Goal: Task Accomplishment & Management: Manage account settings

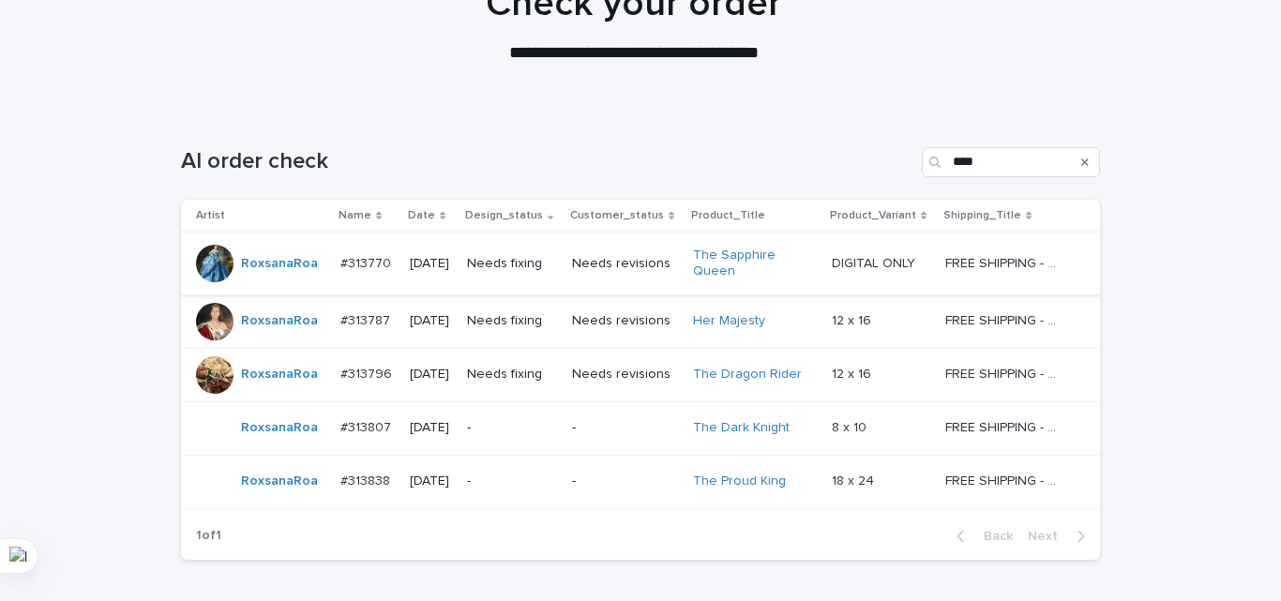
scroll to position [188, 0]
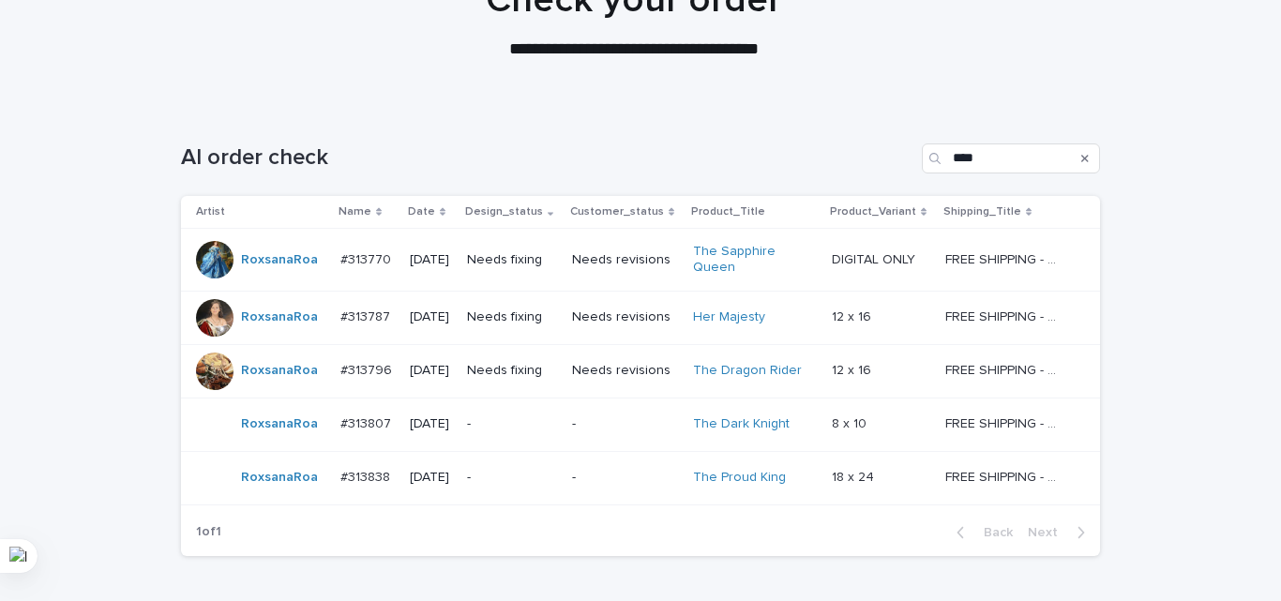
click at [545, 257] on p "Needs fixing" at bounding box center [512, 260] width 90 height 16
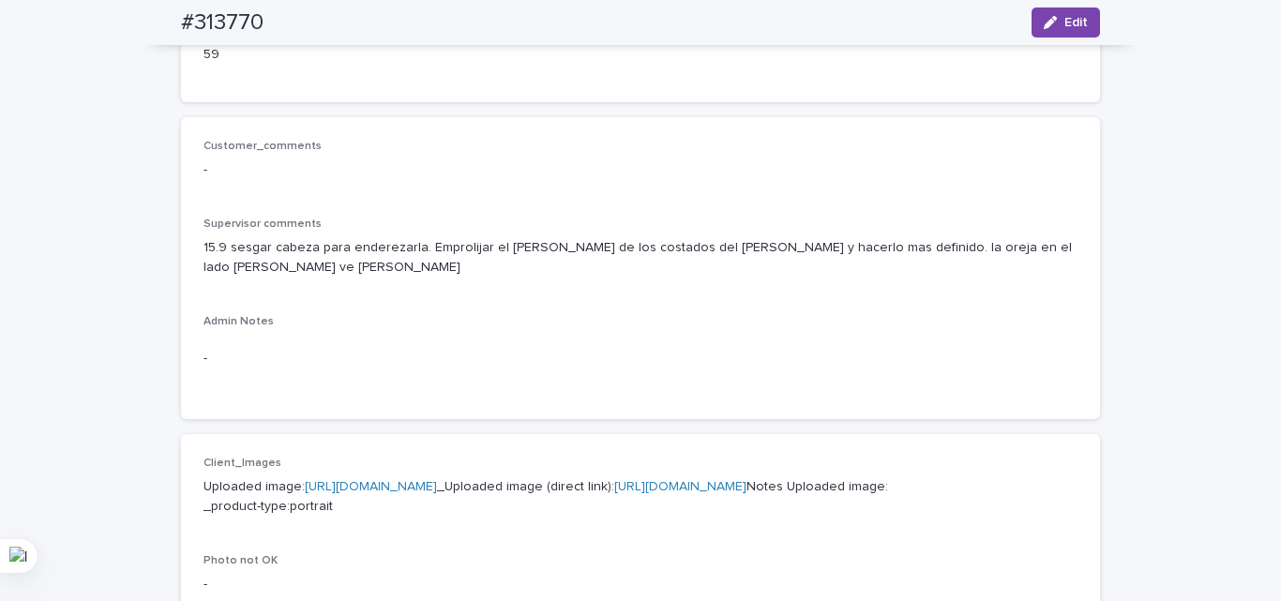
scroll to position [469, 0]
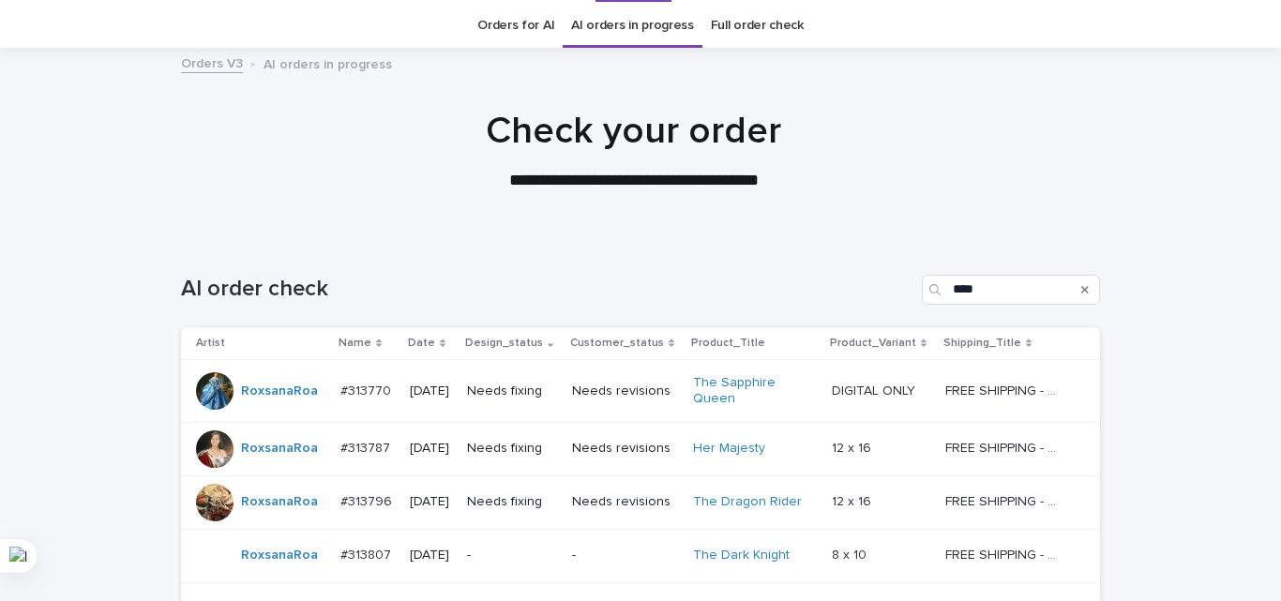
scroll to position [60, 0]
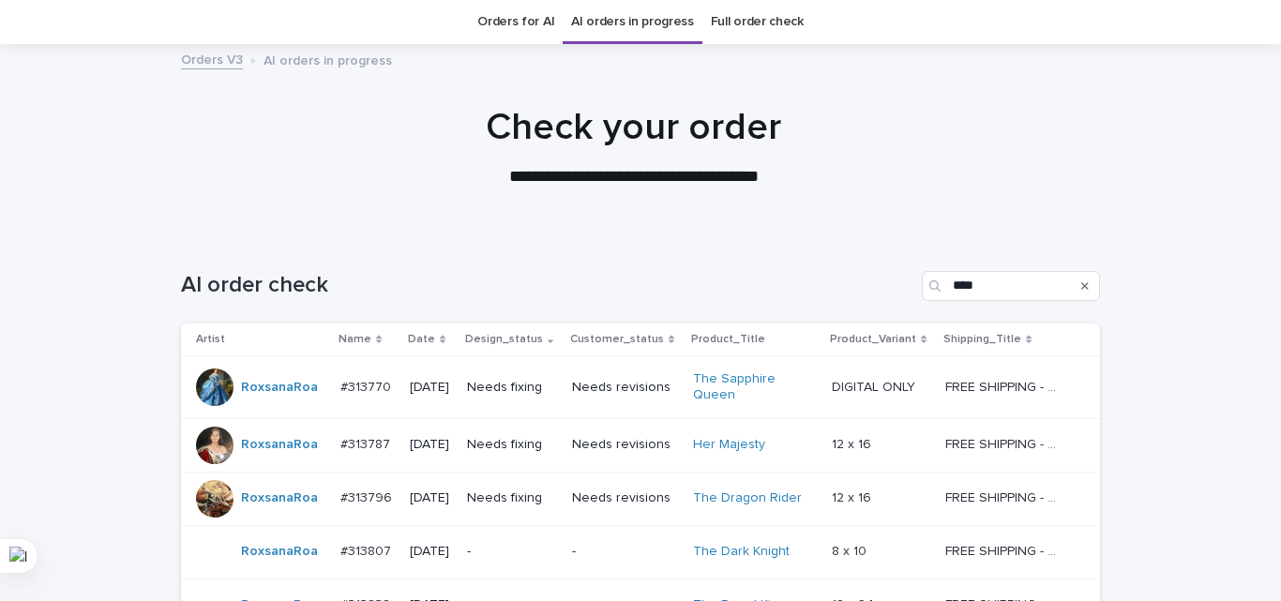
click at [505, 456] on div "Needs fixing" at bounding box center [512, 444] width 90 height 31
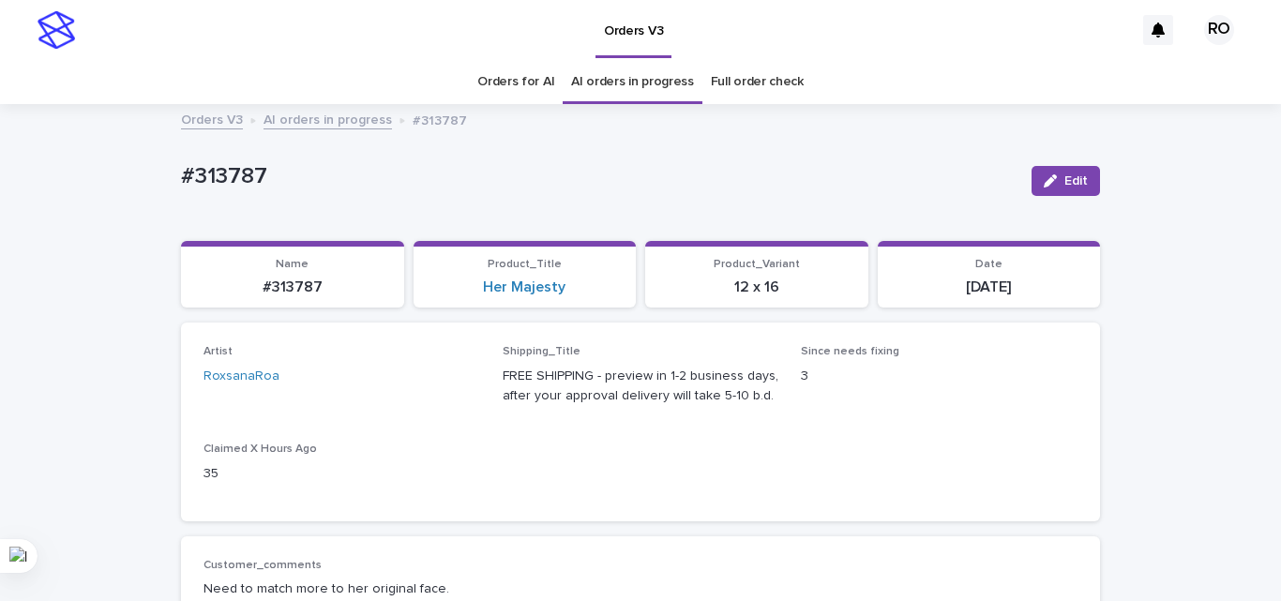
scroll to position [188, 0]
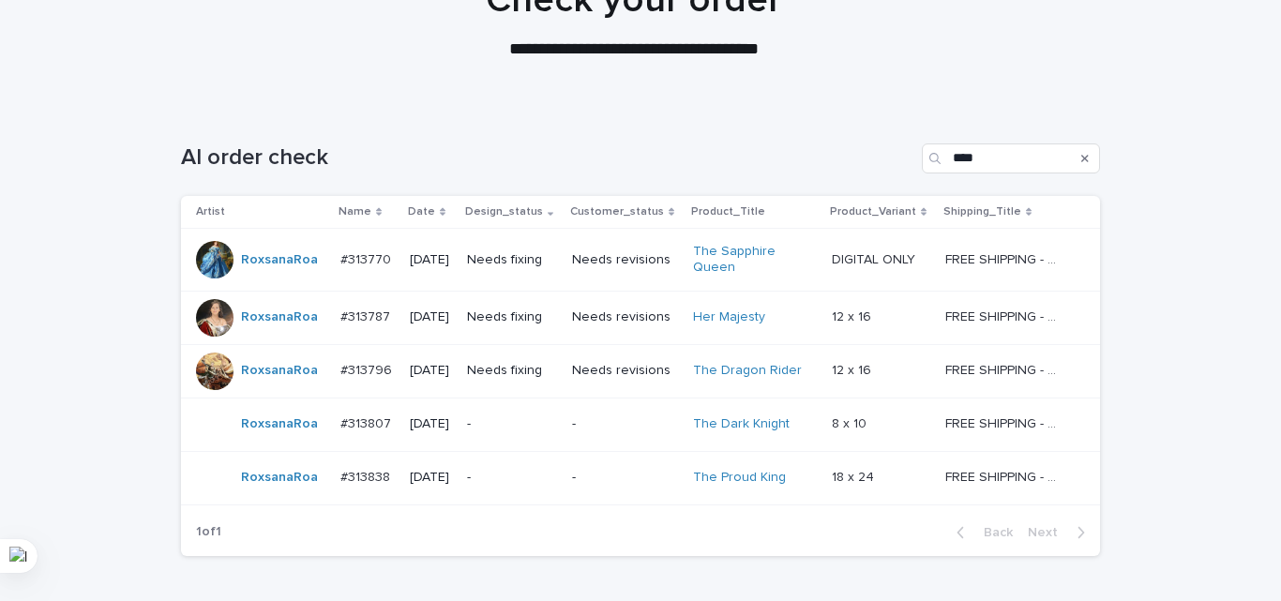
scroll to position [60, 0]
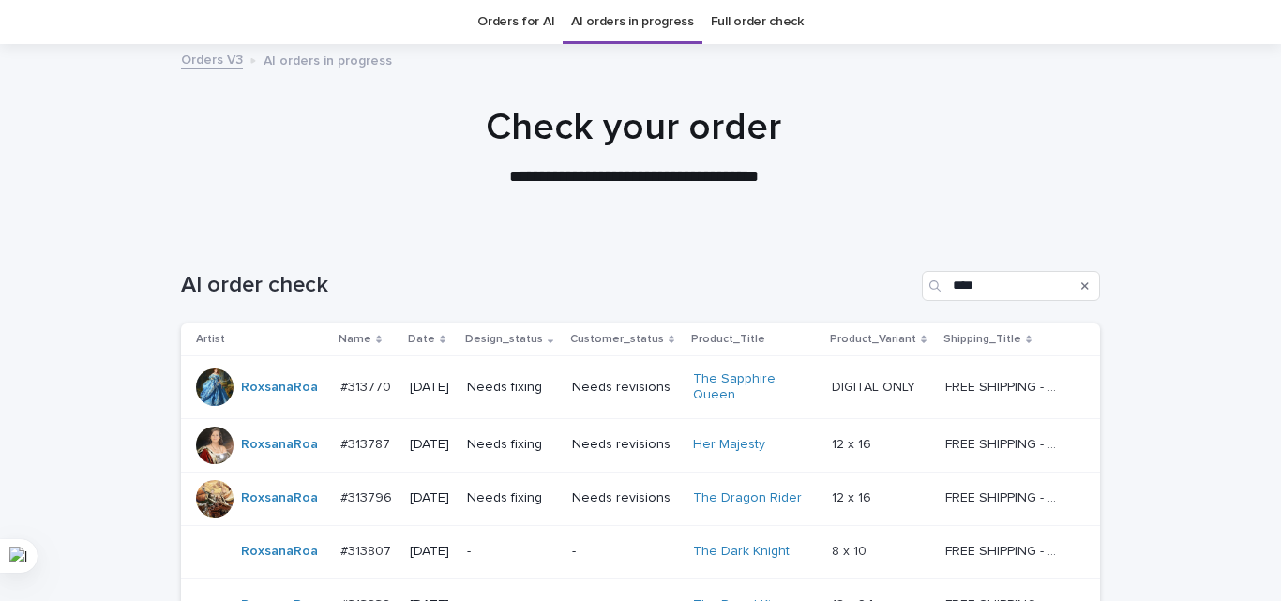
click at [459, 500] on td "[DATE]" at bounding box center [430, 498] width 57 height 53
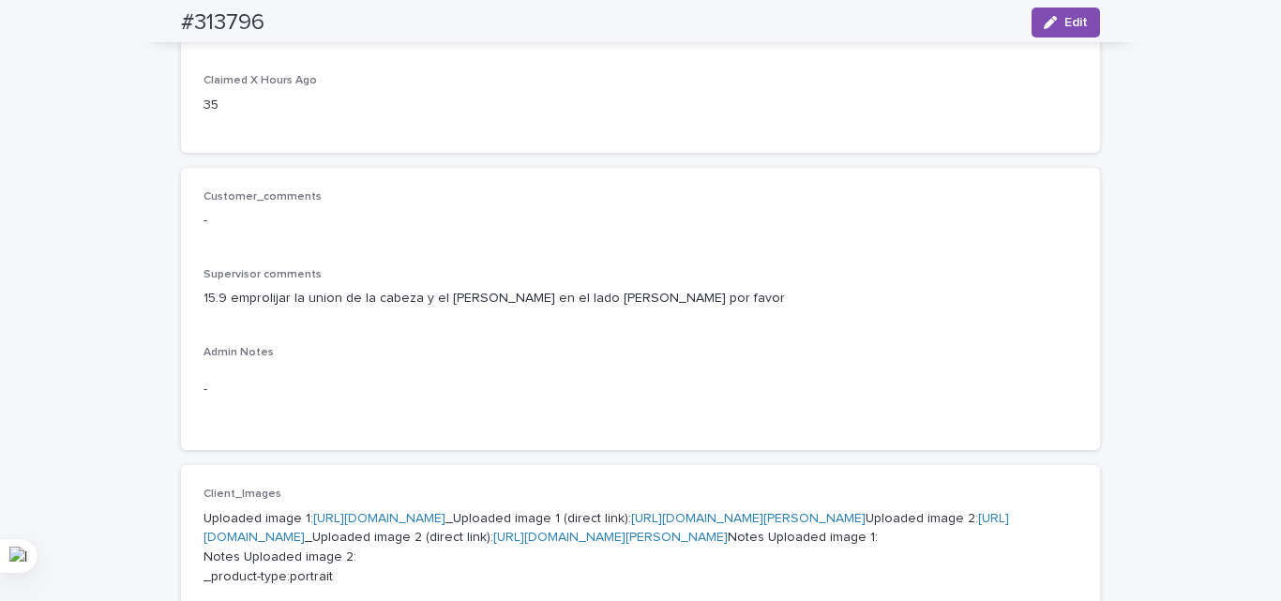
scroll to position [375, 0]
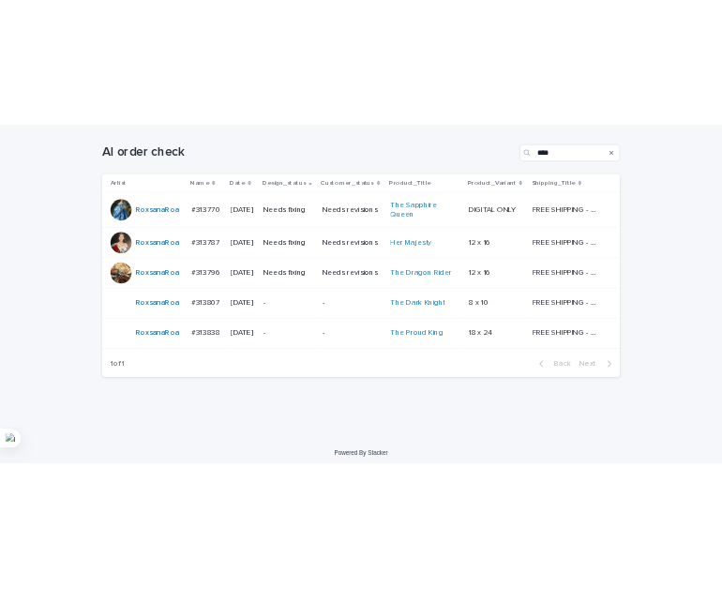
scroll to position [305, 0]
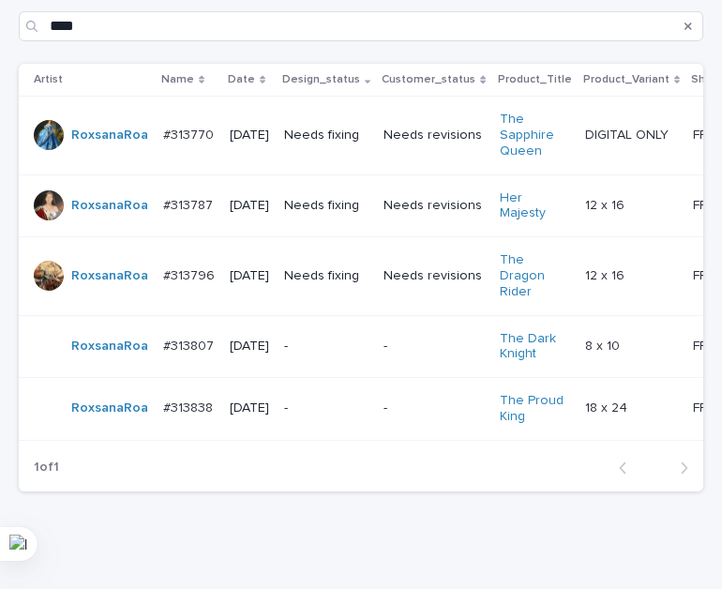
click at [330, 133] on p "Needs fixing" at bounding box center [326, 136] width 84 height 16
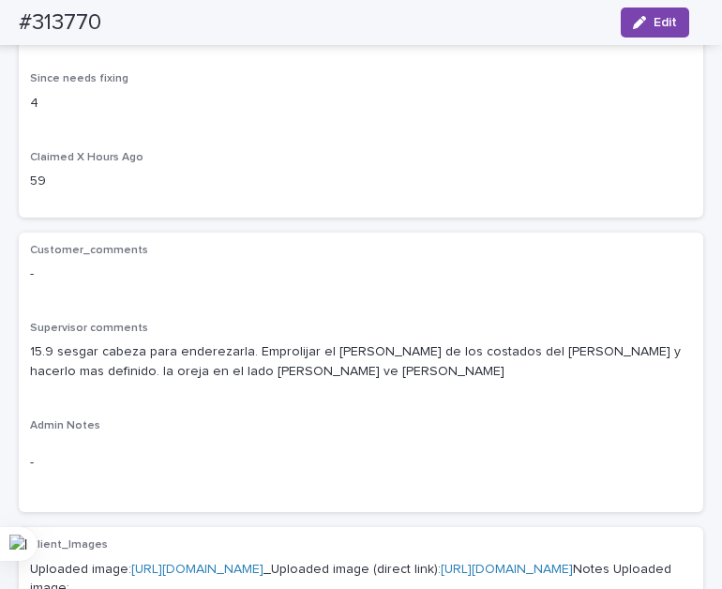
scroll to position [716, 0]
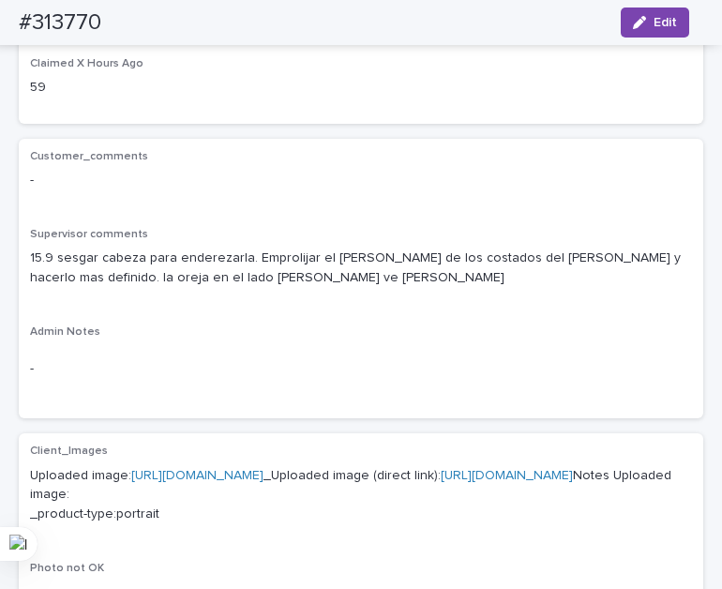
drag, startPoint x: 264, startPoint y: 294, endPoint x: 157, endPoint y: 300, distance: 108.0
click at [157, 300] on div "Supervisor comments 15.9 sesgar cabeza para enderezarla. Emprolijar el [PERSON_…" at bounding box center [361, 265] width 662 height 75
click at [76, 17] on h2 "#313770" at bounding box center [60, 22] width 83 height 27
copy h2 "313770"
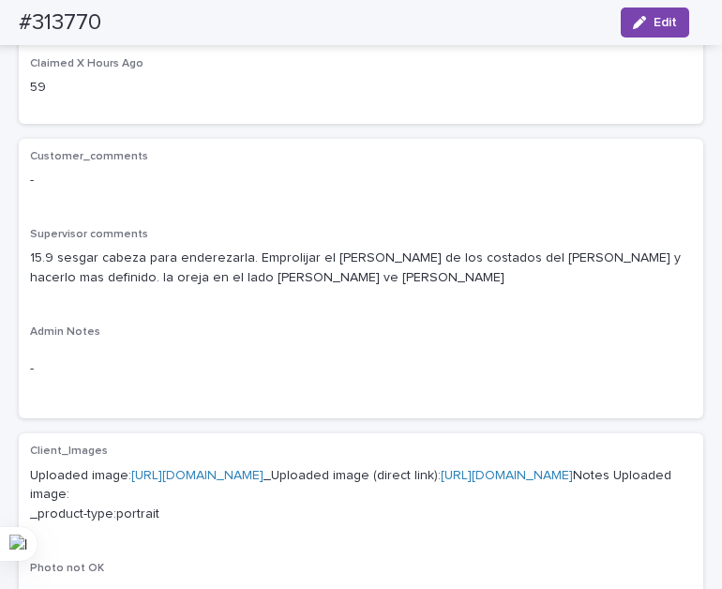
click at [214, 244] on div "Supervisor comments 15.9 sesgar cabeza para enderezarla. Emprolijar el [PERSON_…" at bounding box center [361, 265] width 662 height 75
click at [211, 261] on p "15.9 sesgar cabeza para enderezarla. Emprolijar el [PERSON_NAME] de los costado…" at bounding box center [361, 267] width 662 height 39
click at [53, 6] on div "#313770 Edit" at bounding box center [354, 22] width 670 height 45
click at [57, 15] on h2 "#313770" at bounding box center [60, 22] width 83 height 27
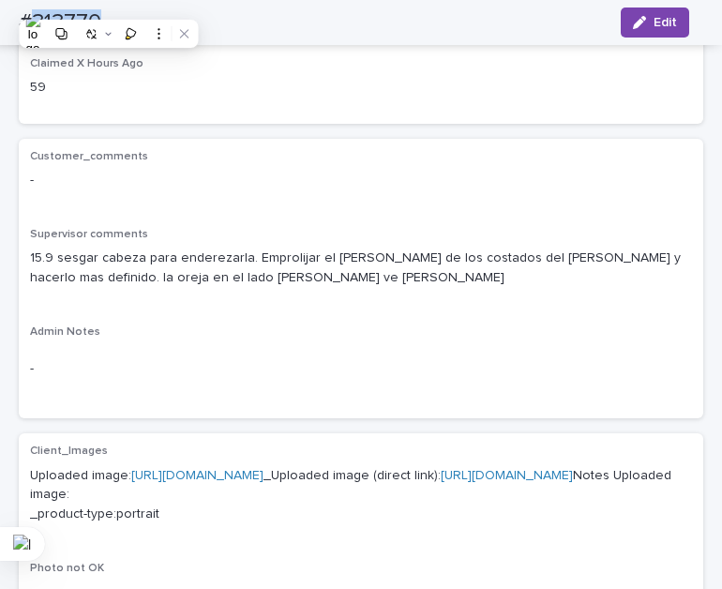
click at [57, 15] on h2 "#313770" at bounding box center [60, 22] width 83 height 27
click at [285, 253] on p "15.9 sesgar cabeza para enderezarla. Emprolijar el [PERSON_NAME] de los costado…" at bounding box center [361, 267] width 662 height 39
click at [287, 249] on p "15.9 sesgar cabeza para enderezarla. Emprolijar el [PERSON_NAME] de los costado…" at bounding box center [361, 267] width 662 height 39
click at [268, 295] on div "Supervisor comments 15.9 sesgar cabeza para enderezarla. Emprolijar el [PERSON_…" at bounding box center [361, 265] width 662 height 75
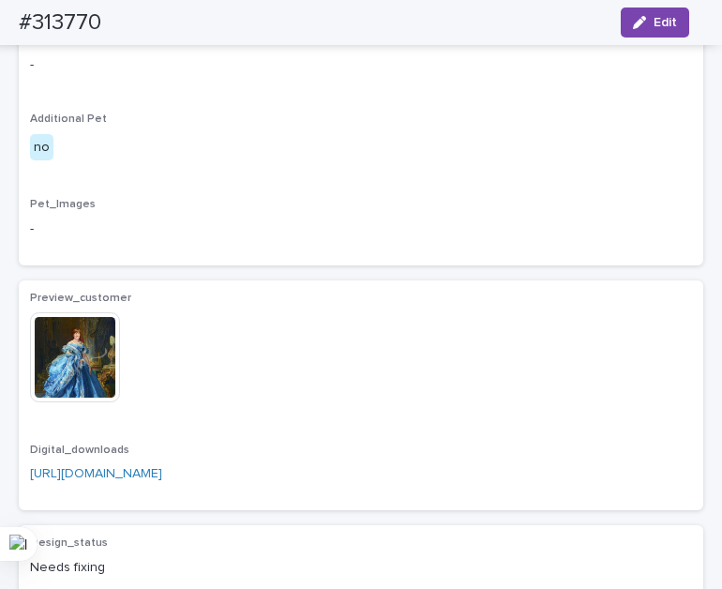
scroll to position [1279, 0]
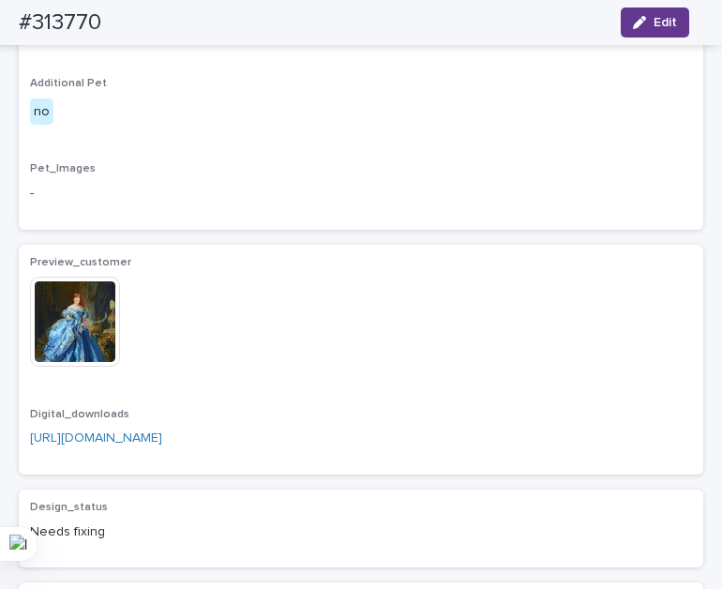
click at [666, 21] on span "Edit" at bounding box center [665, 22] width 23 height 13
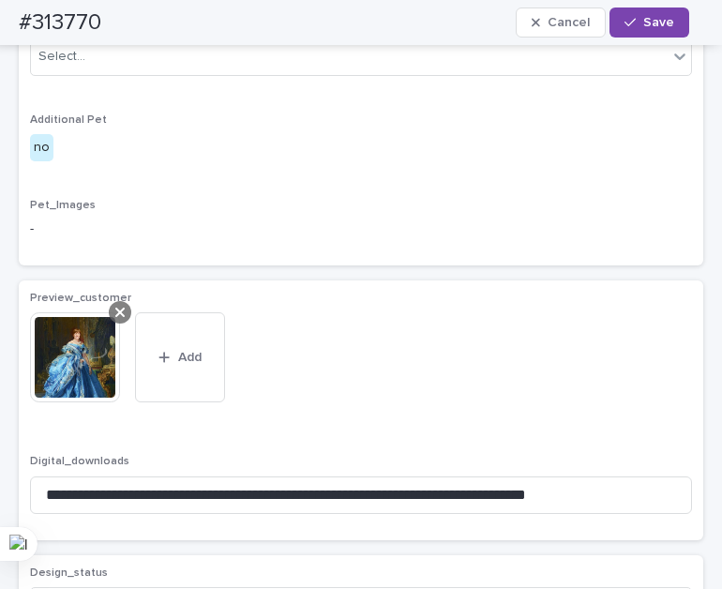
click at [119, 320] on icon at bounding box center [119, 312] width 9 height 15
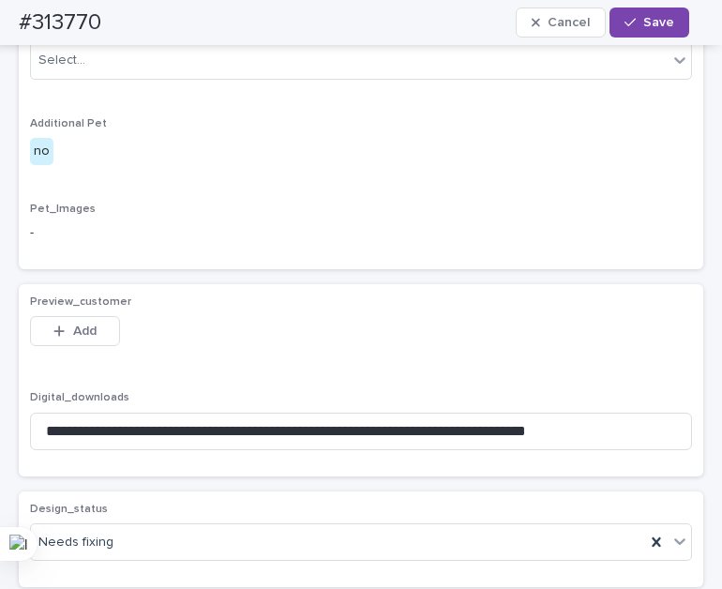
scroll to position [1245, 0]
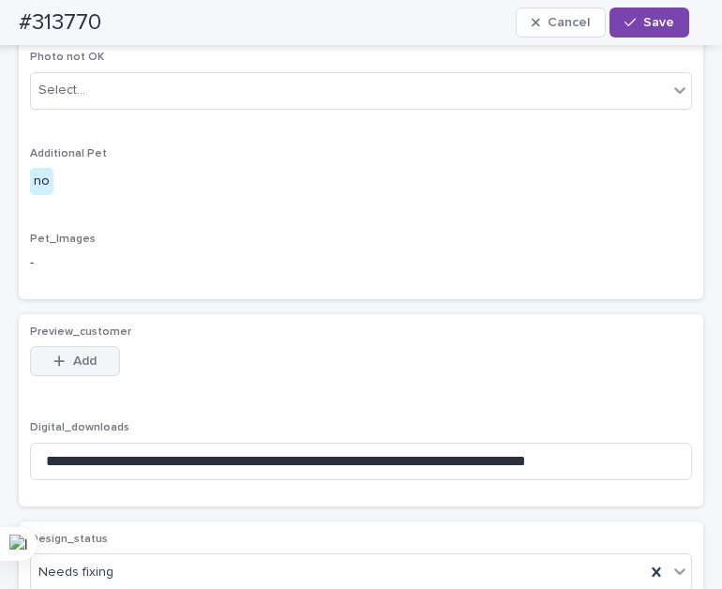
click at [68, 368] on div "button" at bounding box center [62, 360] width 19 height 13
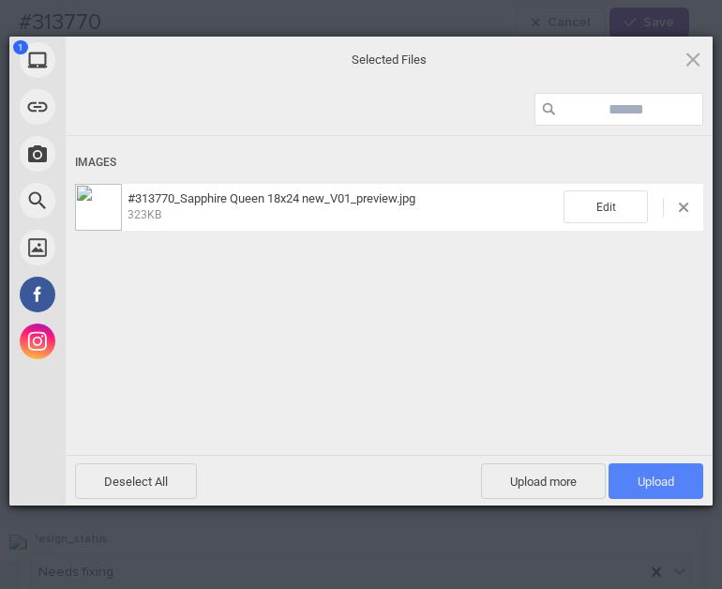
click at [655, 486] on span "Upload 1" at bounding box center [656, 481] width 37 height 14
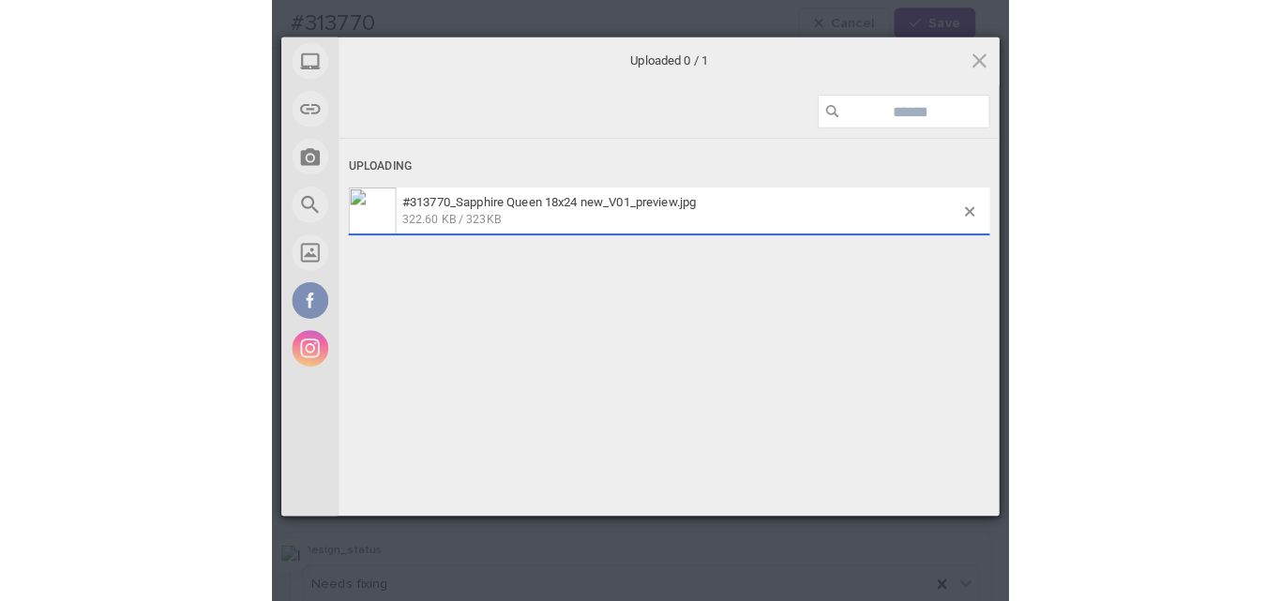
scroll to position [1279, 0]
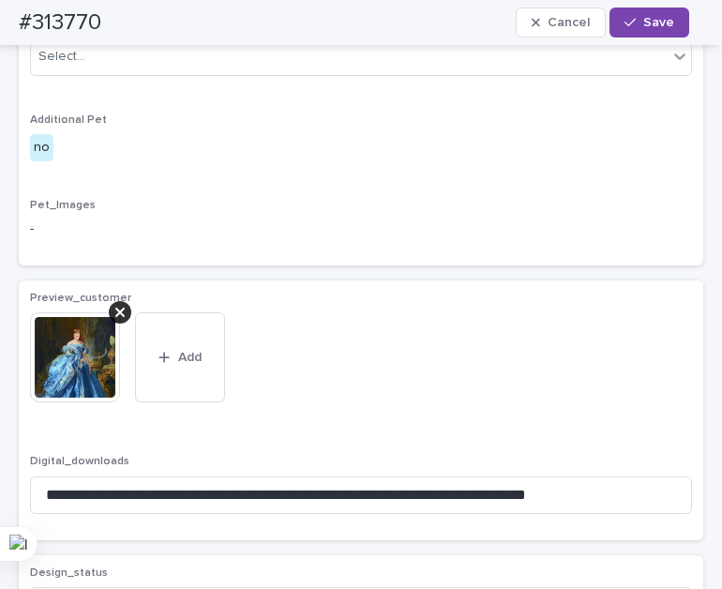
click at [238, 280] on div "Loading... Saving… Client_Images Uploaded image: [URL][DOMAIN_NAME] _Uploaded i…" at bounding box center [361, 84] width 685 height 392
click at [662, 25] on span "Save" at bounding box center [658, 22] width 31 height 13
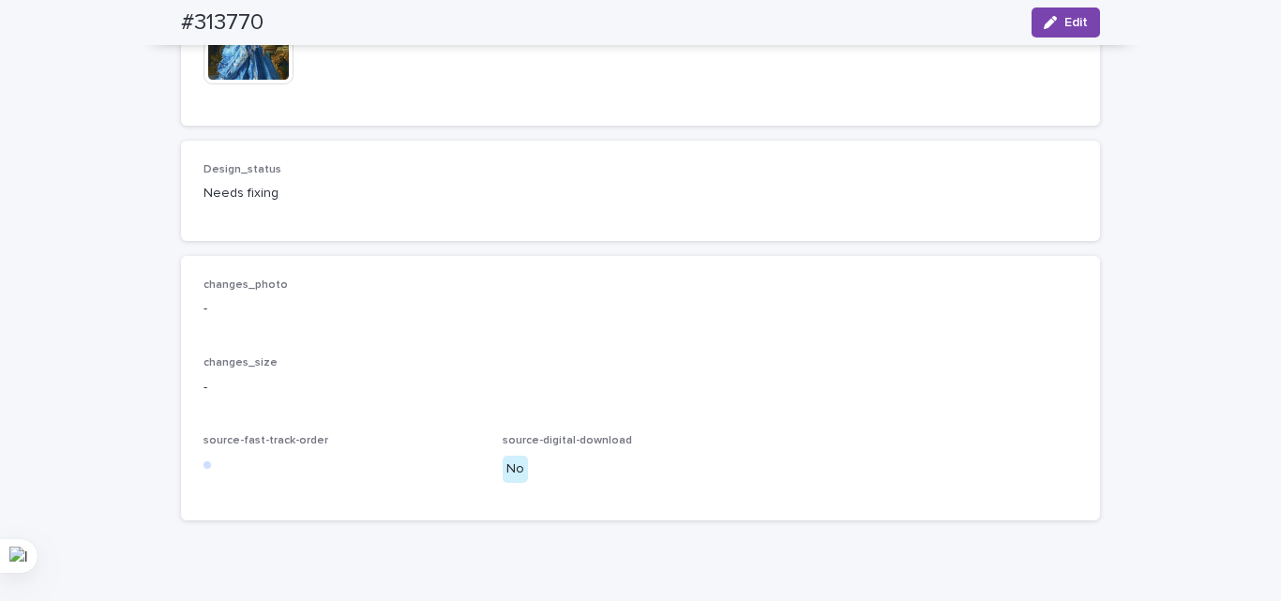
scroll to position [1238, 0]
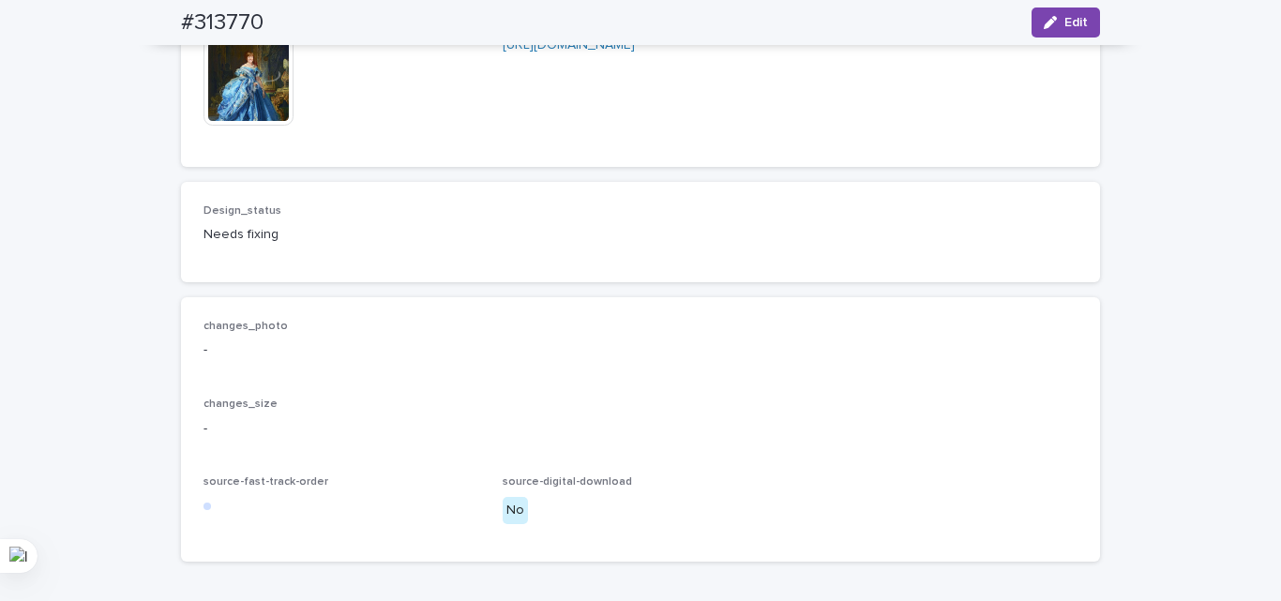
click at [497, 333] on p "changes_photo" at bounding box center [640, 326] width 874 height 13
click at [1054, 23] on div "button" at bounding box center [1054, 22] width 21 height 13
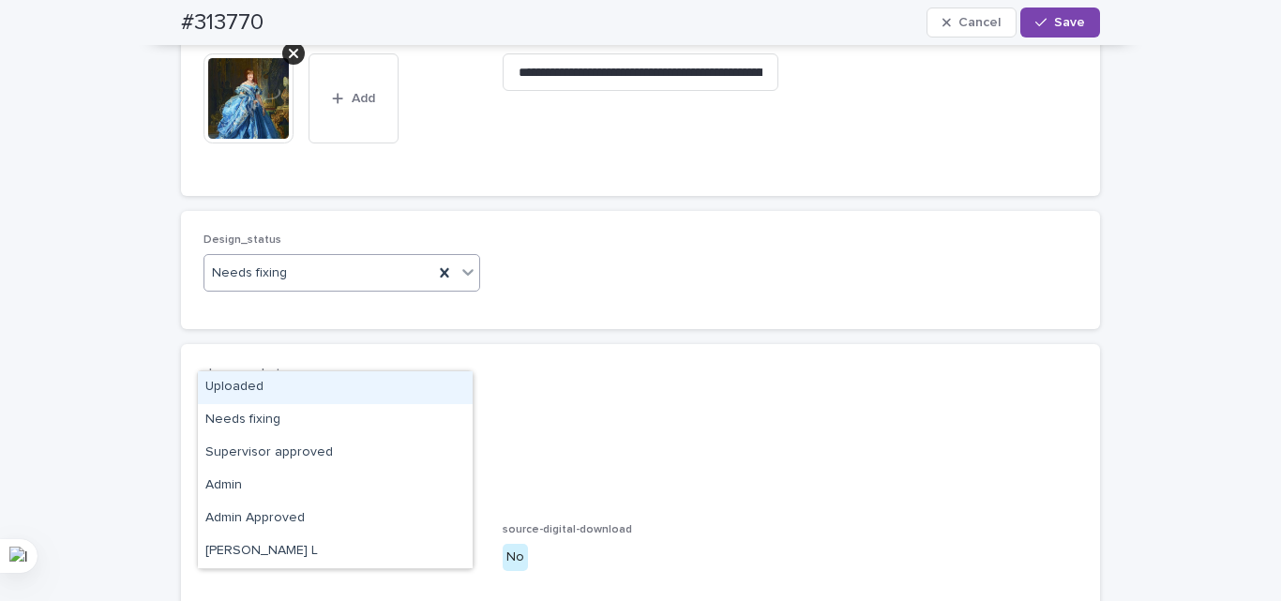
click at [329, 289] on div "Needs fixing" at bounding box center [318, 273] width 229 height 31
drag, startPoint x: 264, startPoint y: 401, endPoint x: 270, endPoint y: 391, distance: 12.2
click at [264, 398] on div "Uploaded" at bounding box center [335, 387] width 275 height 33
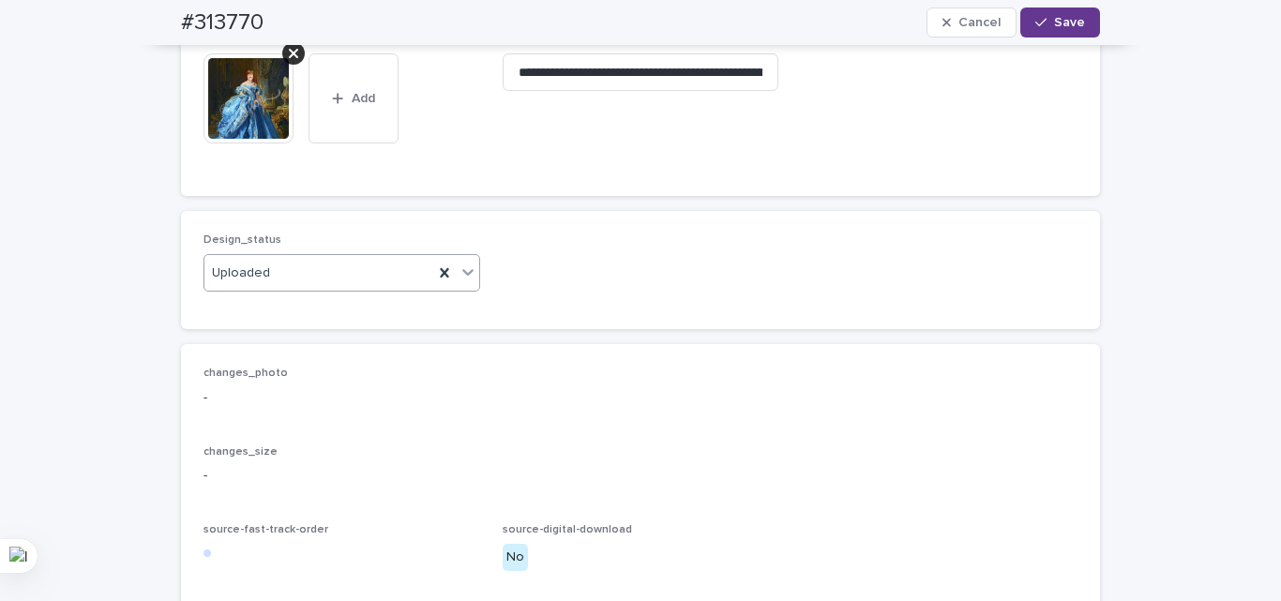
click at [1058, 24] on span "Save" at bounding box center [1069, 22] width 31 height 13
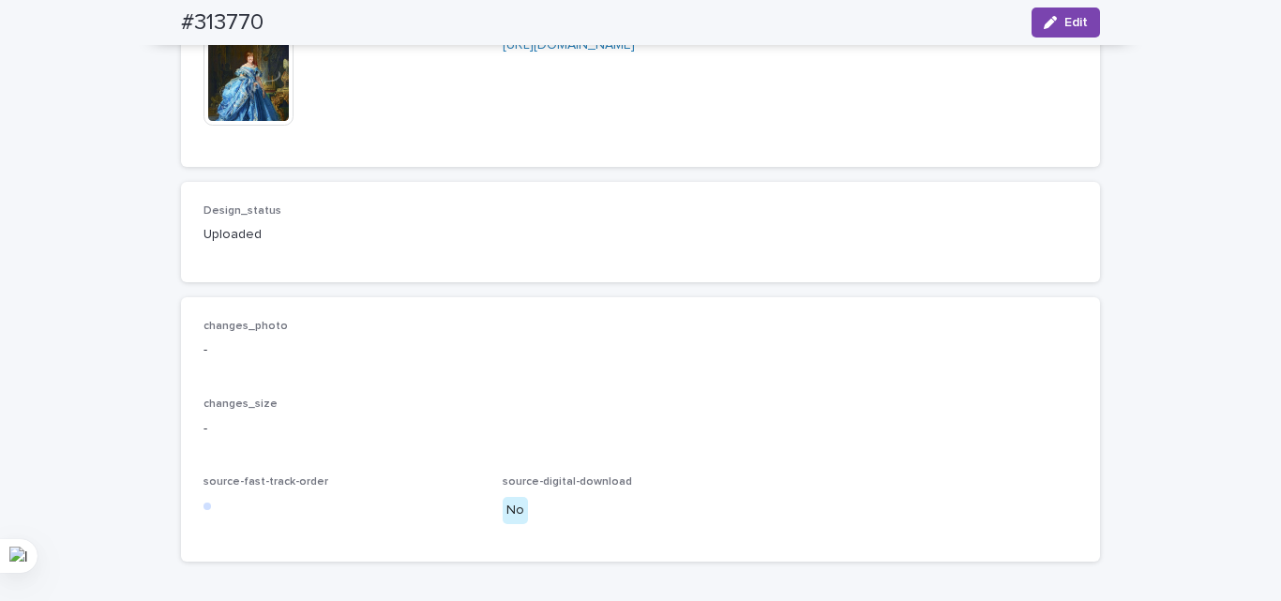
click at [247, 126] on img at bounding box center [248, 81] width 90 height 90
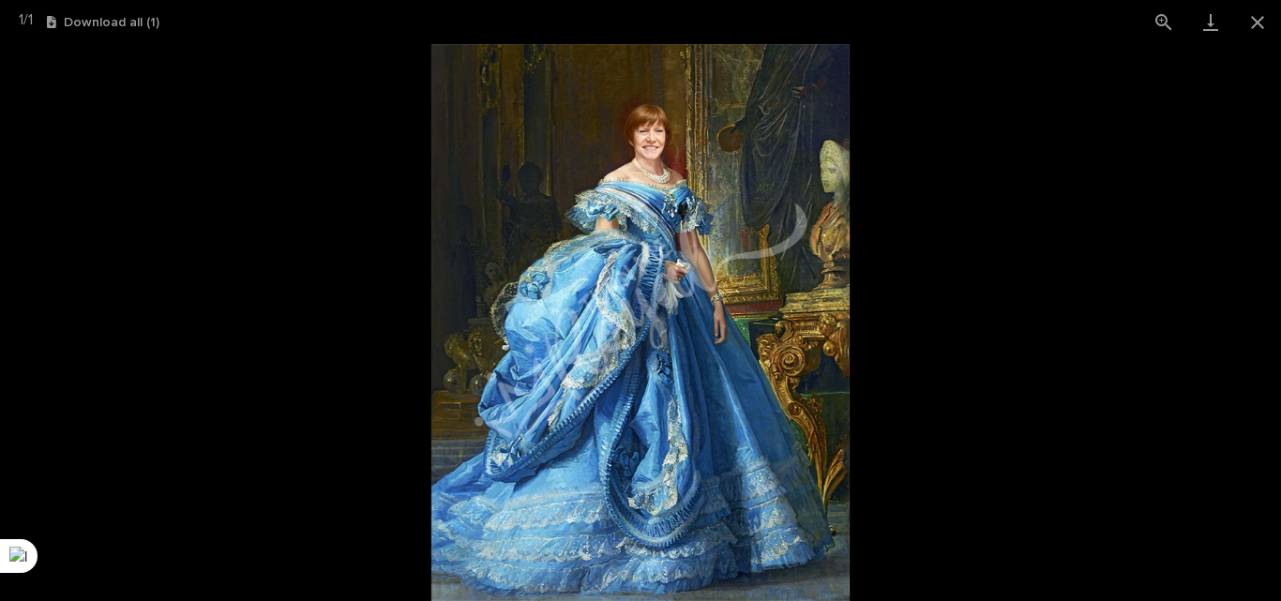
click at [290, 188] on picture at bounding box center [640, 322] width 1281 height 557
click at [1262, 16] on button "Close gallery" at bounding box center [1257, 22] width 47 height 44
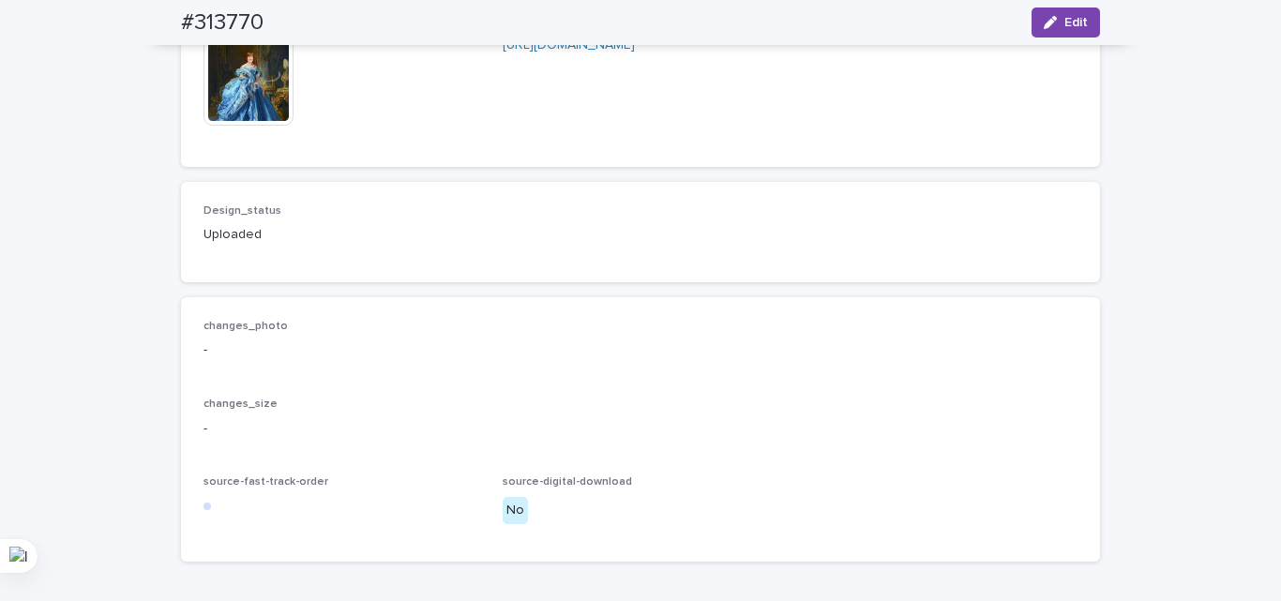
click at [946, 282] on div "Design_status Uploaded" at bounding box center [640, 232] width 919 height 100
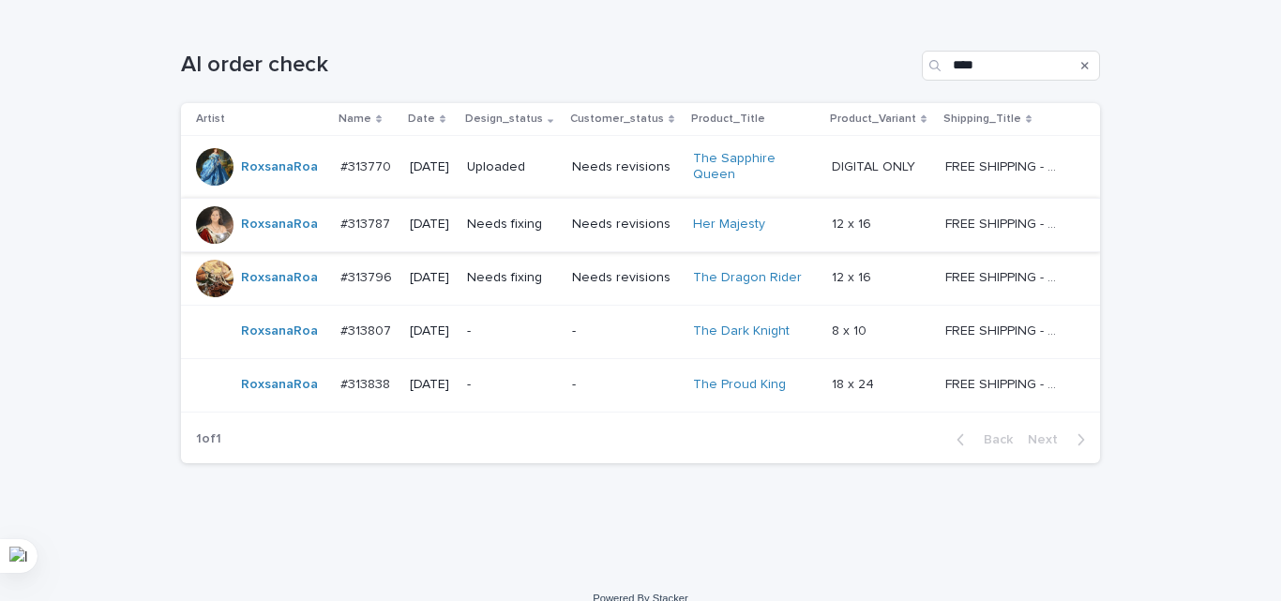
scroll to position [281, 0]
click at [659, 485] on div "Loading... Saving… Loading... Saving… AI order check **** Artist Name Date Desi…" at bounding box center [641, 268] width 938 height 512
click at [553, 221] on p "Needs fixing" at bounding box center [512, 224] width 90 height 16
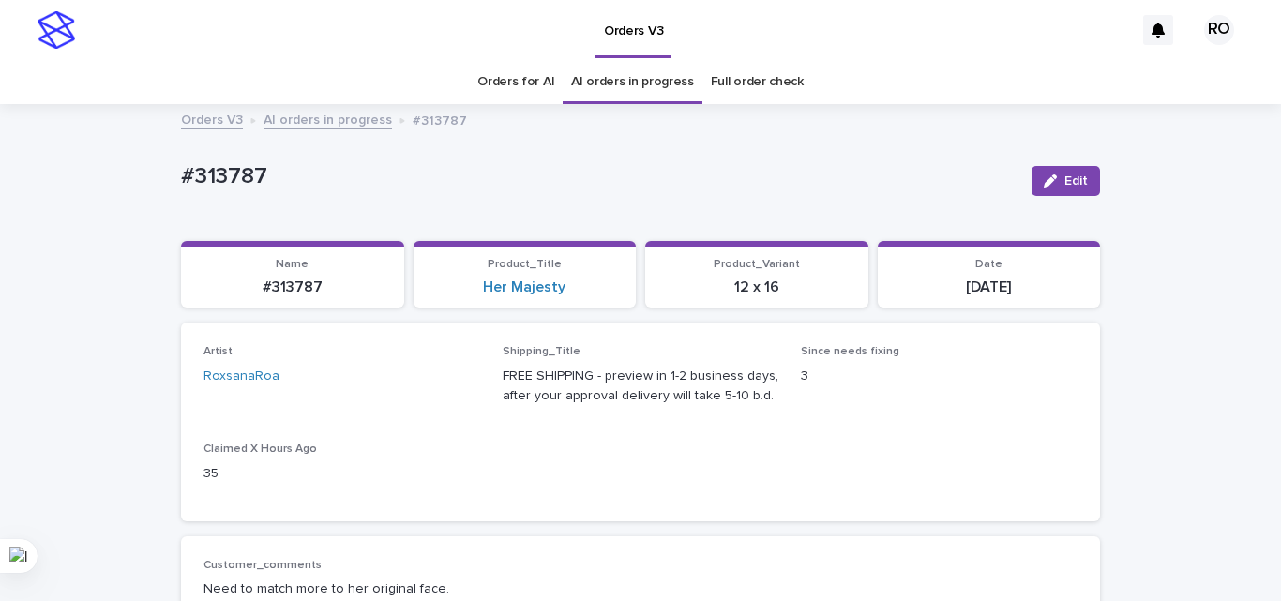
click at [227, 177] on p "#313787" at bounding box center [599, 176] width 836 height 27
copy p "313787"
click at [723, 391] on p "FREE SHIPPING - preview in 1-2 business days, after your approval delivery will…" at bounding box center [641, 386] width 277 height 39
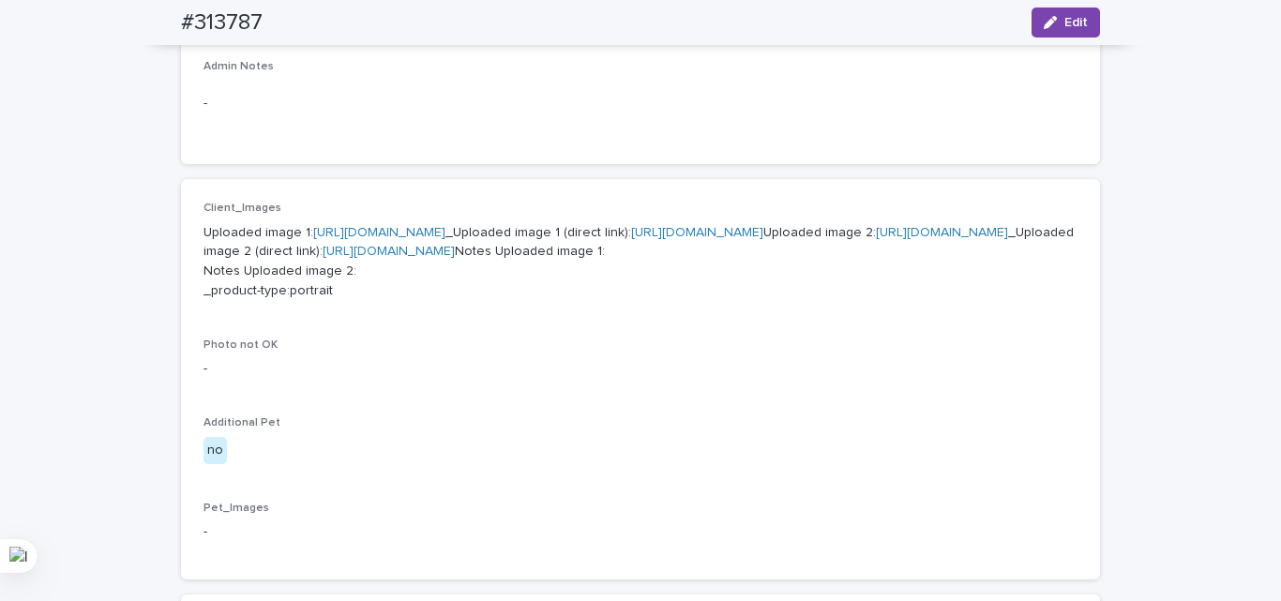
scroll to position [656, 0]
click at [374, 237] on link "[URL][DOMAIN_NAME]" at bounding box center [379, 230] width 132 height 13
click at [876, 237] on link "[URL][DOMAIN_NAME]" at bounding box center [942, 230] width 132 height 13
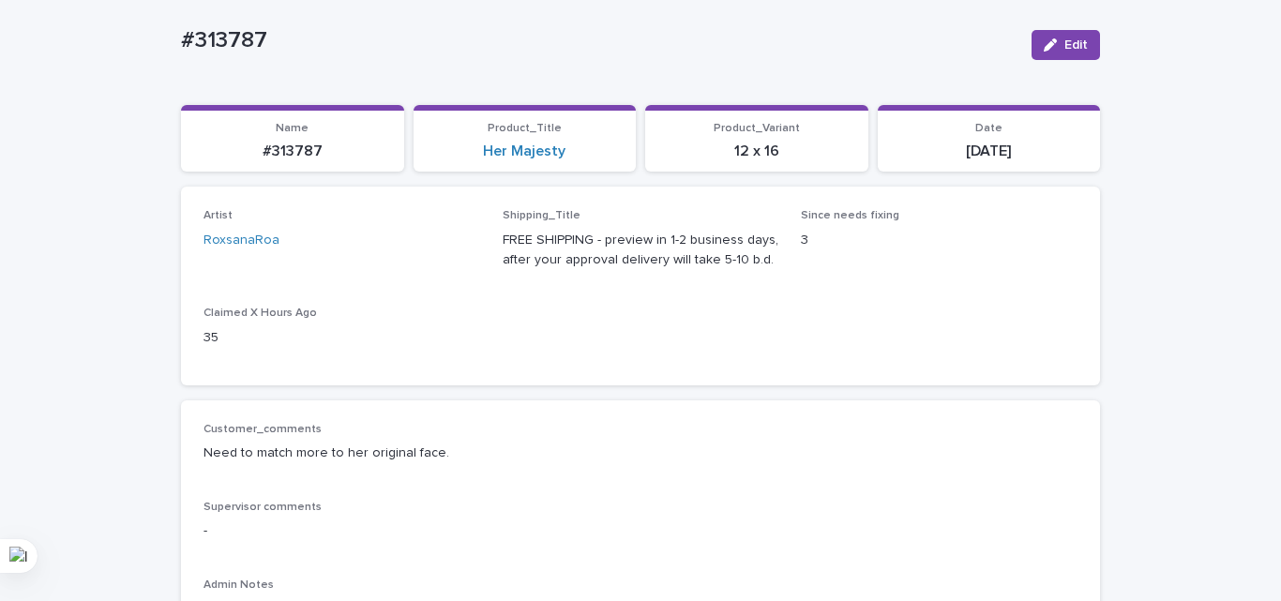
scroll to position [94, 0]
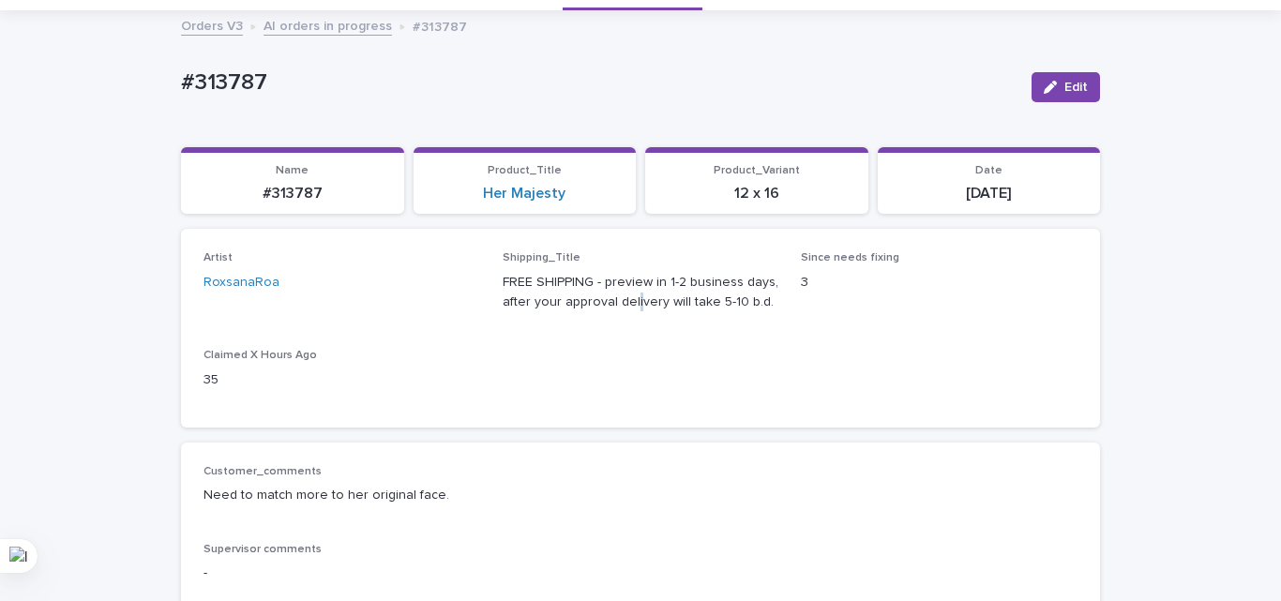
click at [625, 399] on div "Artist [PERSON_NAME] Shipping_Title FREE SHIPPING - preview in 1-2 business day…" at bounding box center [640, 327] width 874 height 153
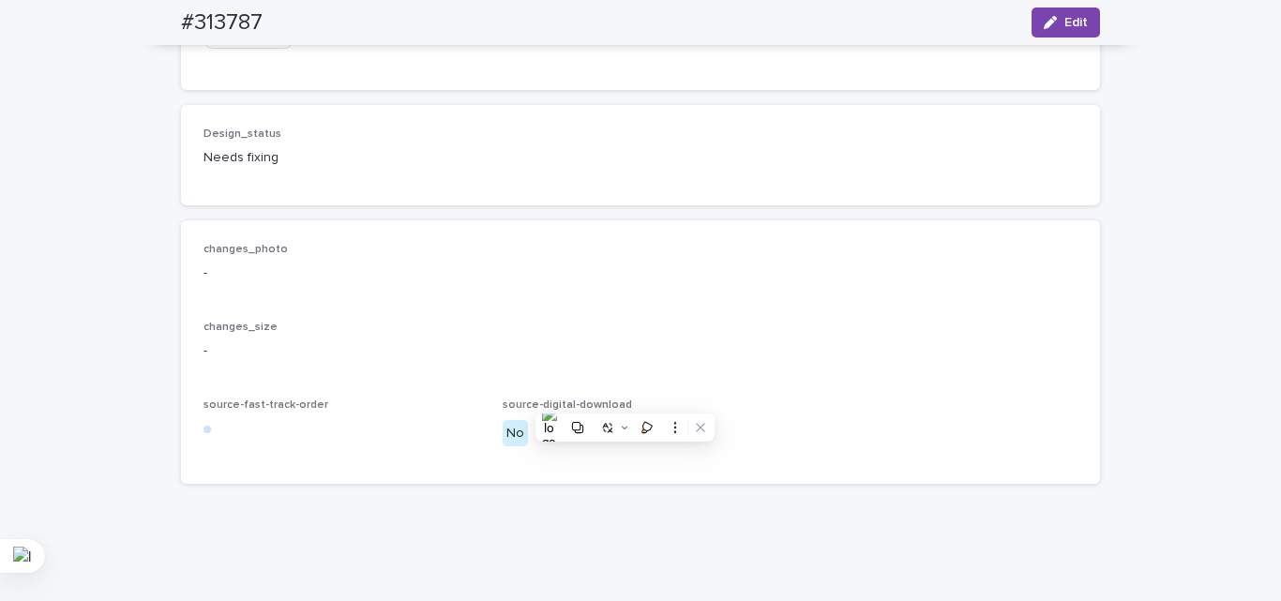
scroll to position [1500, 0]
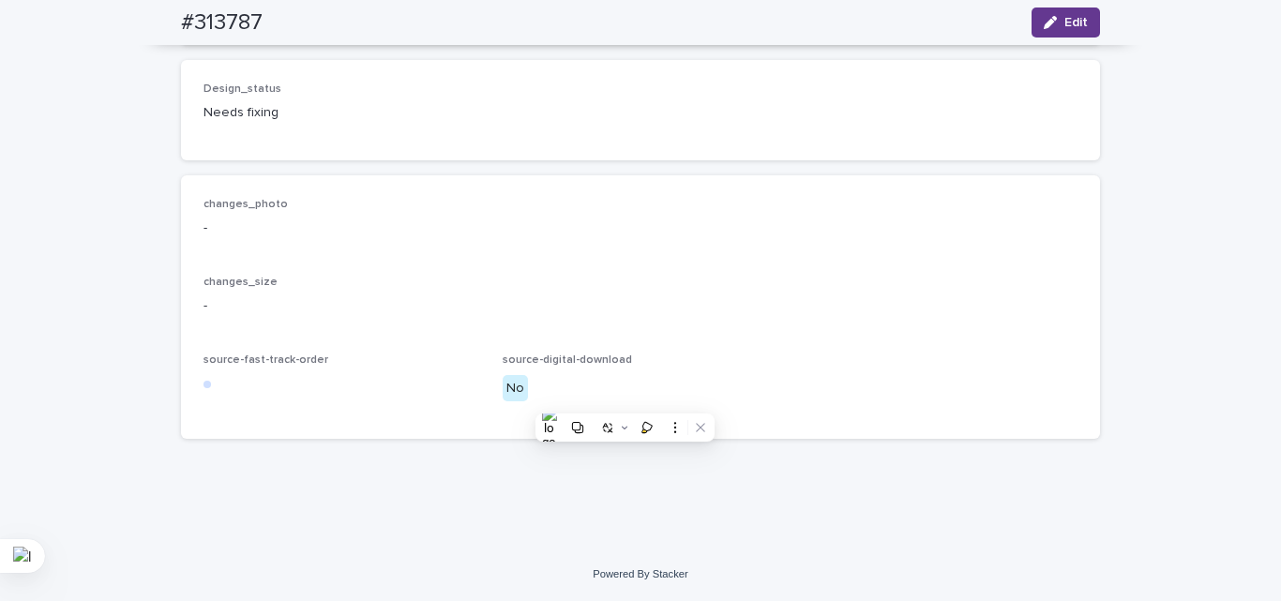
click at [1049, 19] on icon "button" at bounding box center [1050, 22] width 13 height 13
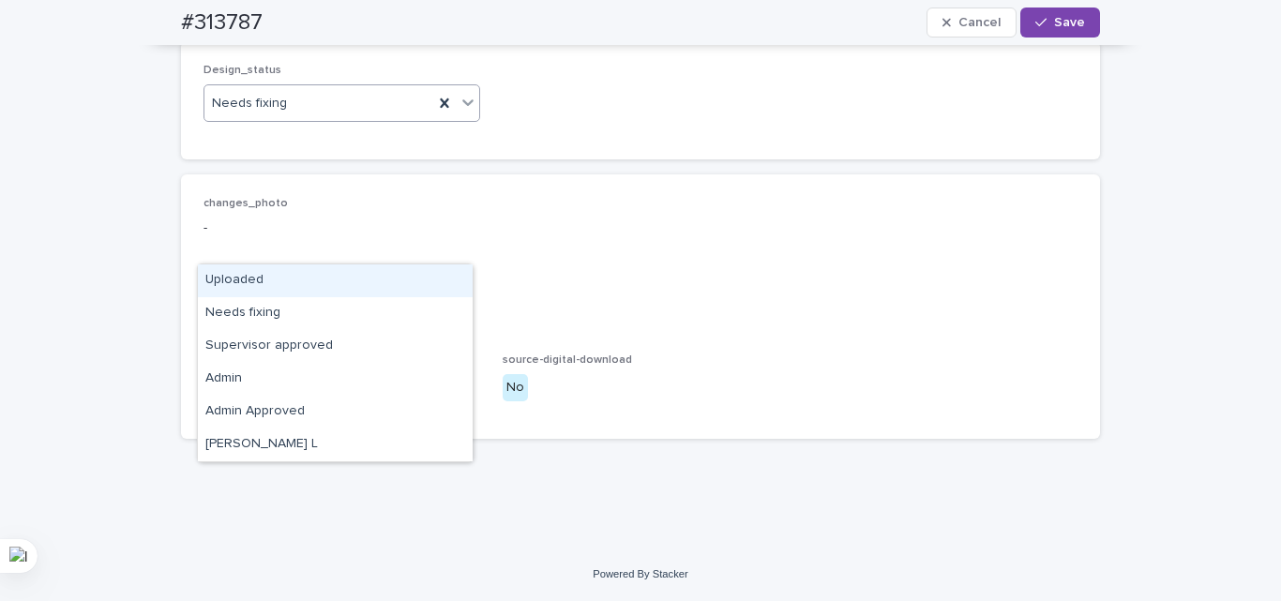
click at [292, 119] on div "Needs fixing" at bounding box center [318, 103] width 229 height 31
click at [258, 279] on div "Uploaded" at bounding box center [335, 280] width 275 height 33
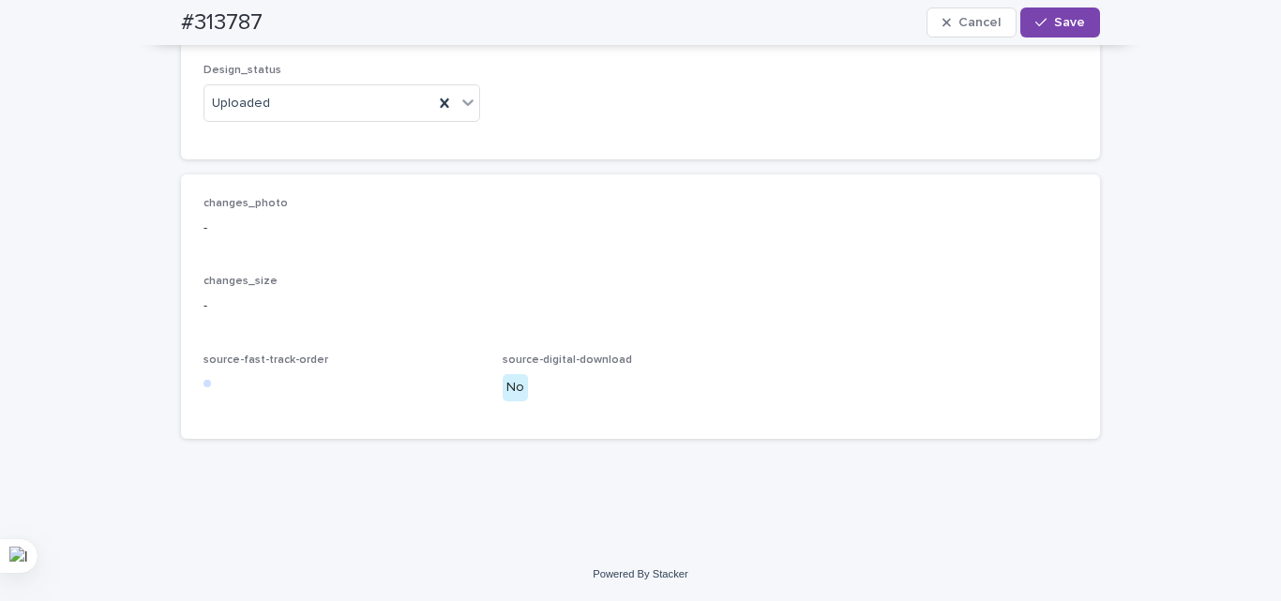
click at [306, 210] on p "changes_photo" at bounding box center [640, 203] width 874 height 13
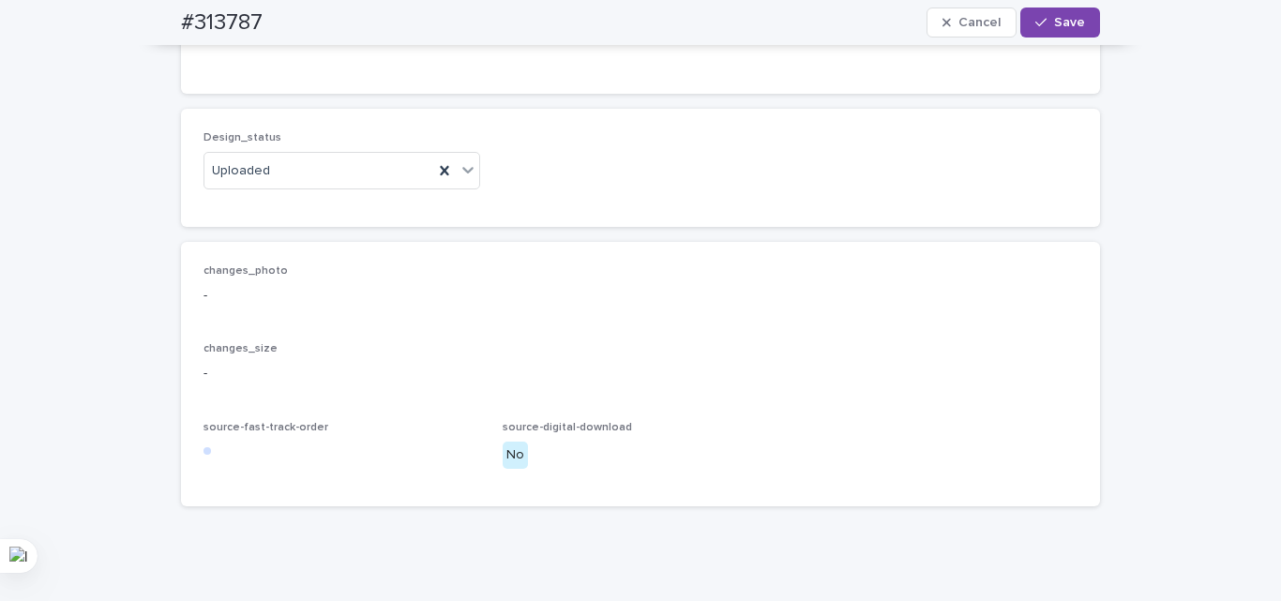
scroll to position [1313, 0]
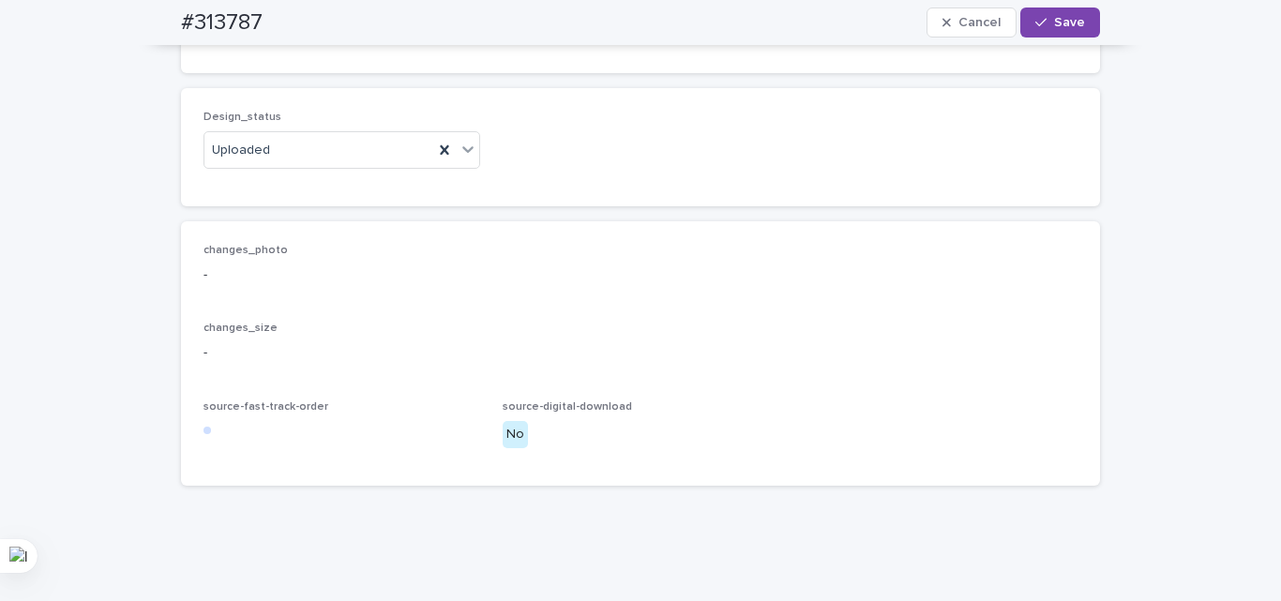
click at [235, 28] on button "Add" at bounding box center [248, 13] width 90 height 30
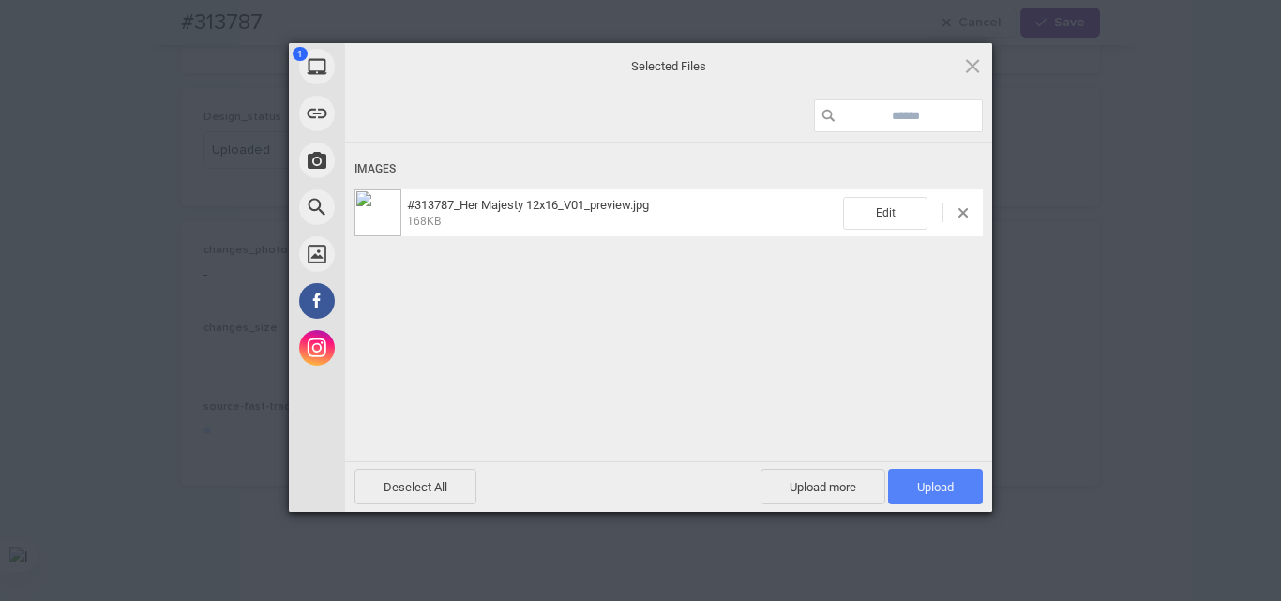
click at [940, 486] on span "Upload 1" at bounding box center [935, 487] width 37 height 14
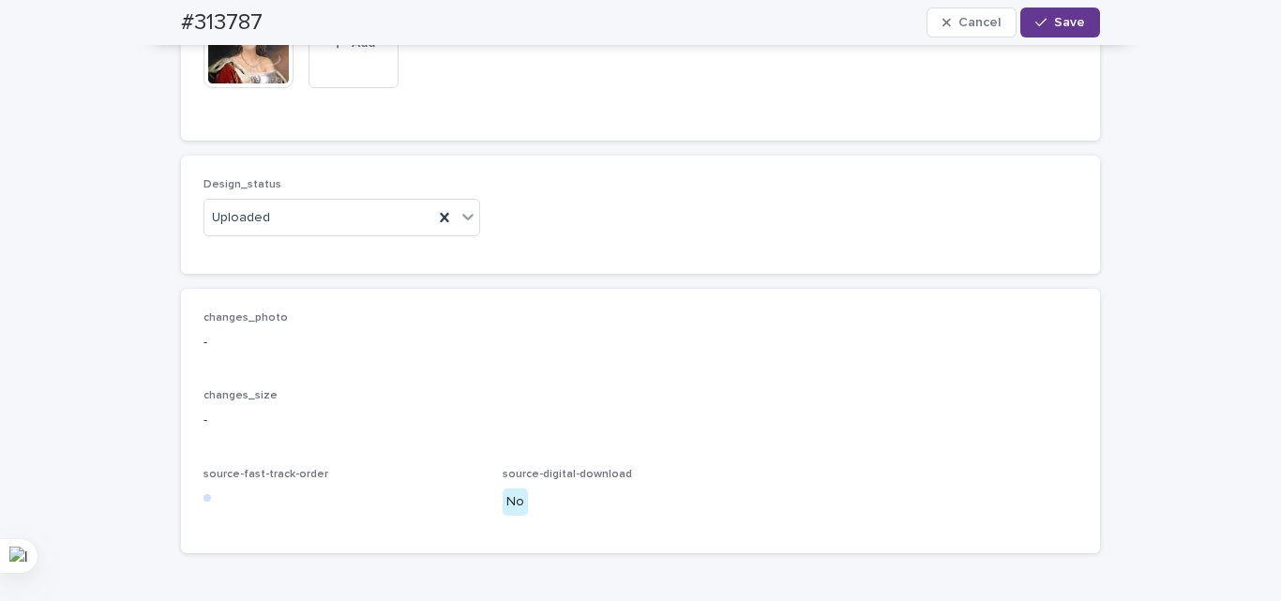
click at [1057, 29] on button "Save" at bounding box center [1060, 23] width 80 height 30
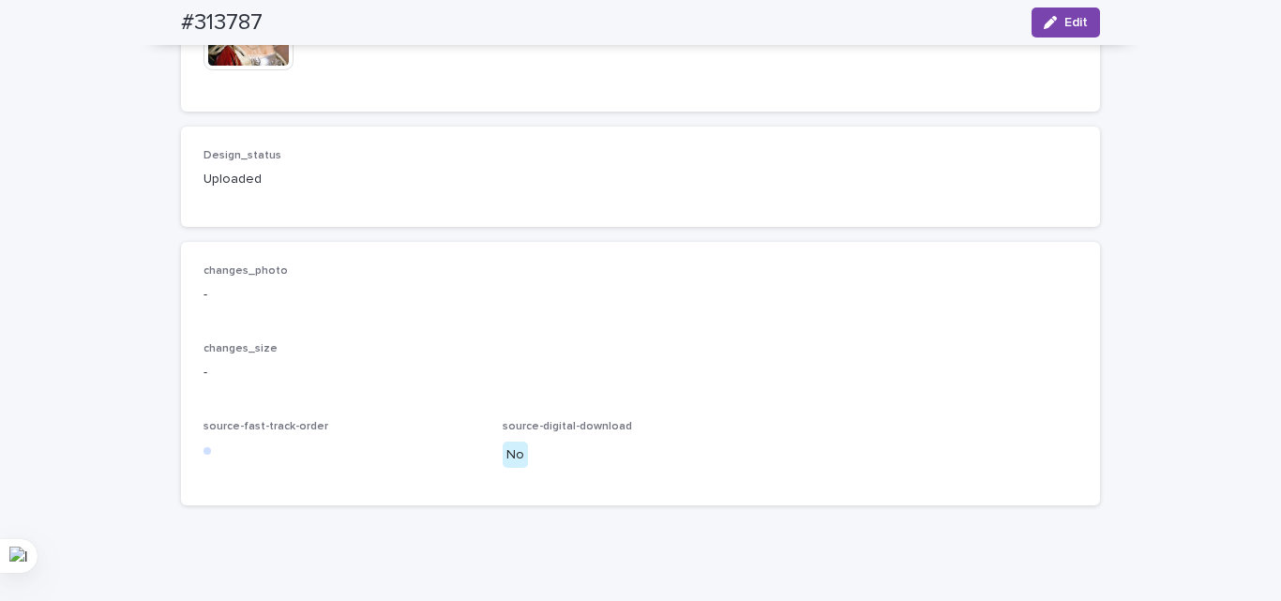
click at [561, 204] on div "Design_status Uploaded" at bounding box center [640, 176] width 874 height 55
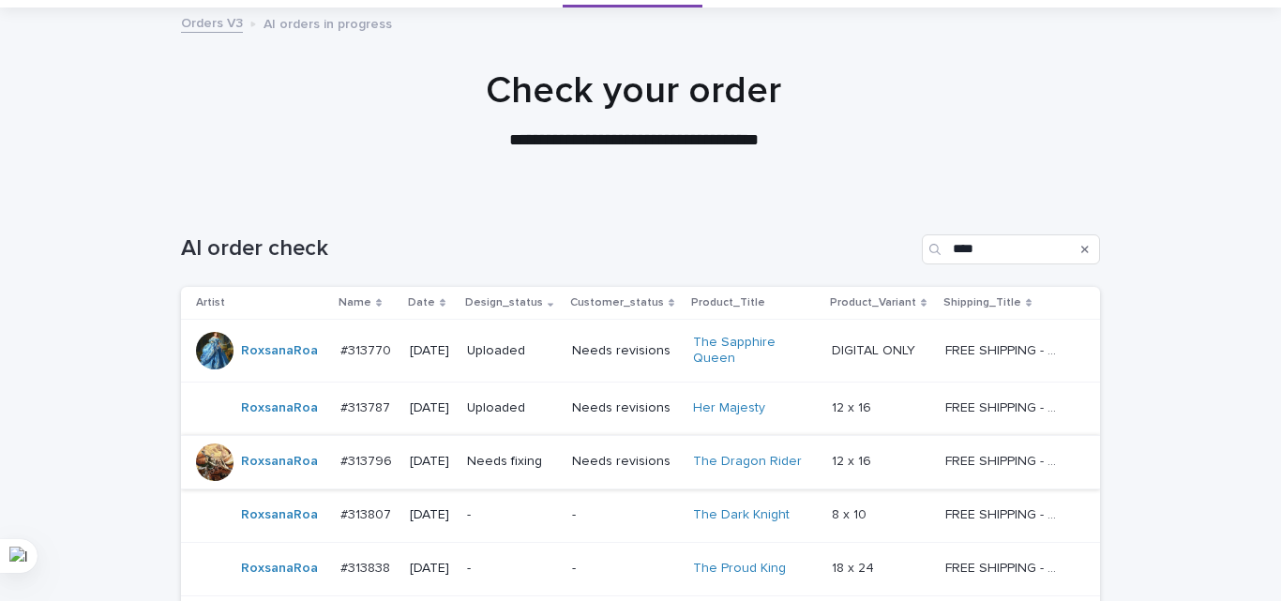
scroll to position [188, 0]
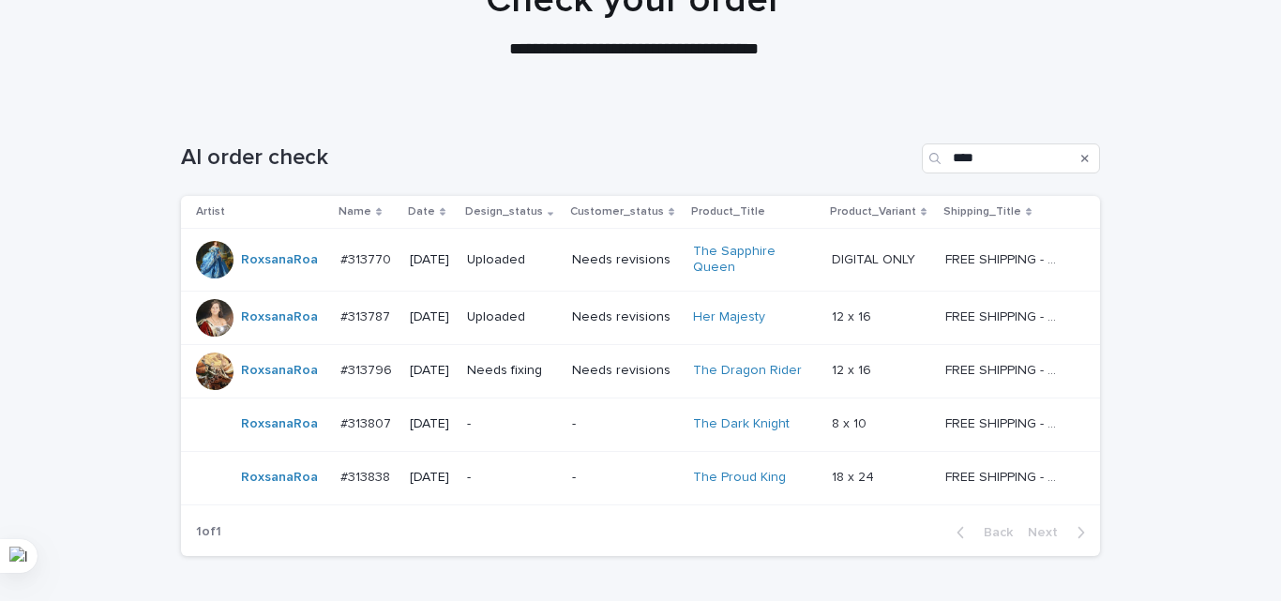
click at [525, 371] on p "Needs fixing" at bounding box center [512, 371] width 90 height 16
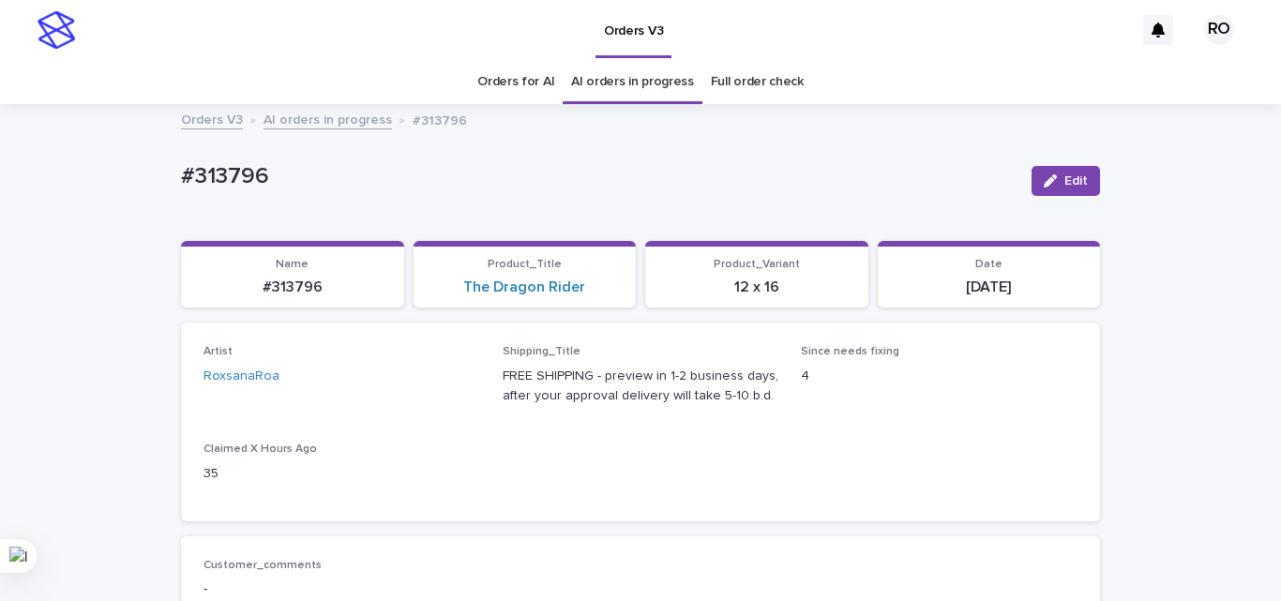
click at [216, 182] on p "#313796" at bounding box center [599, 176] width 836 height 27
copy p "313796"
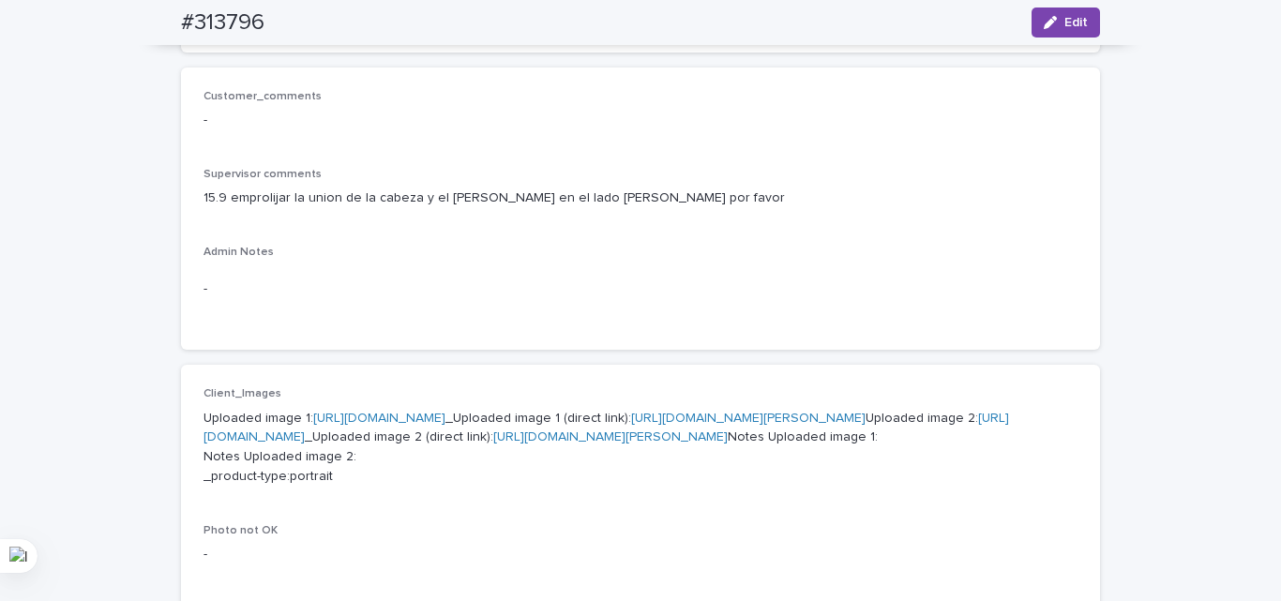
scroll to position [375, 0]
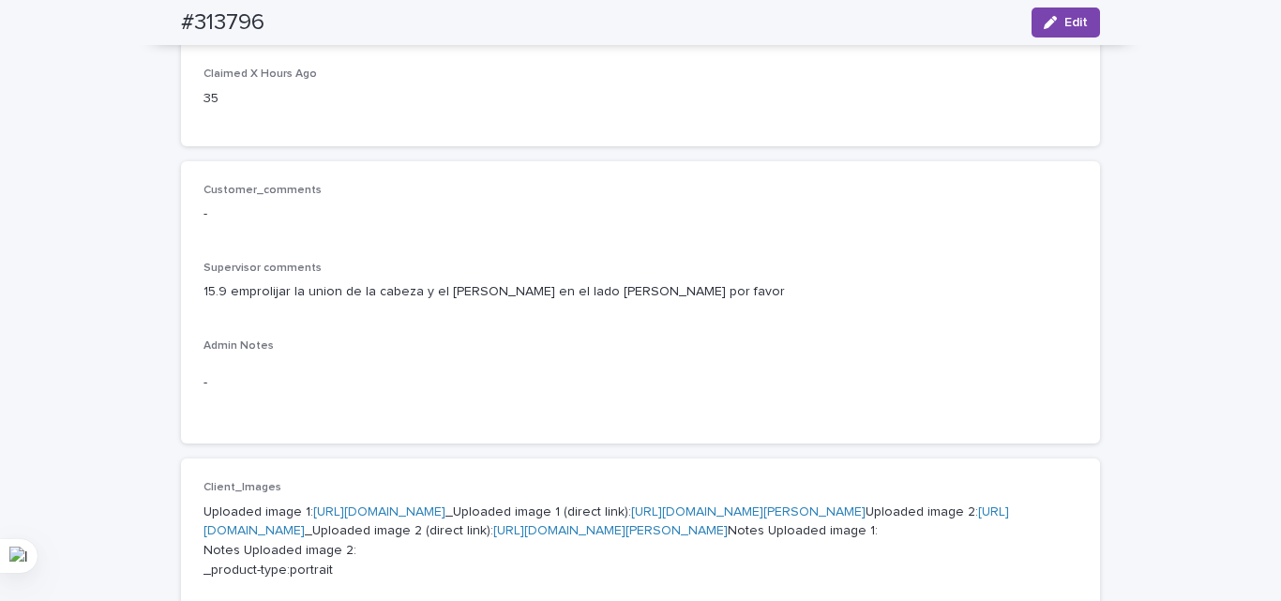
click at [415, 368] on div "-" at bounding box center [640, 383] width 874 height 46
click at [230, 320] on div "Customer_comments - Supervisor comments 15.9 emprolijar la union de la cabeza y…" at bounding box center [640, 303] width 874 height 238
drag, startPoint x: 1049, startPoint y: 32, endPoint x: 993, endPoint y: 78, distance: 72.6
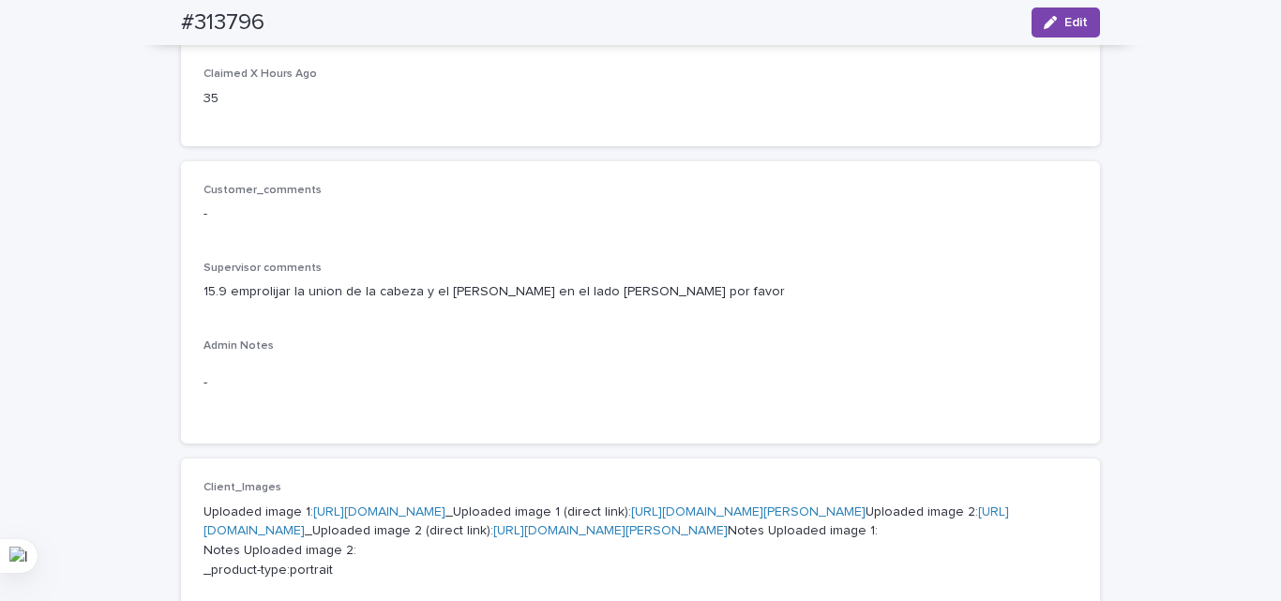
click at [1049, 31] on button "Edit" at bounding box center [1066, 23] width 68 height 30
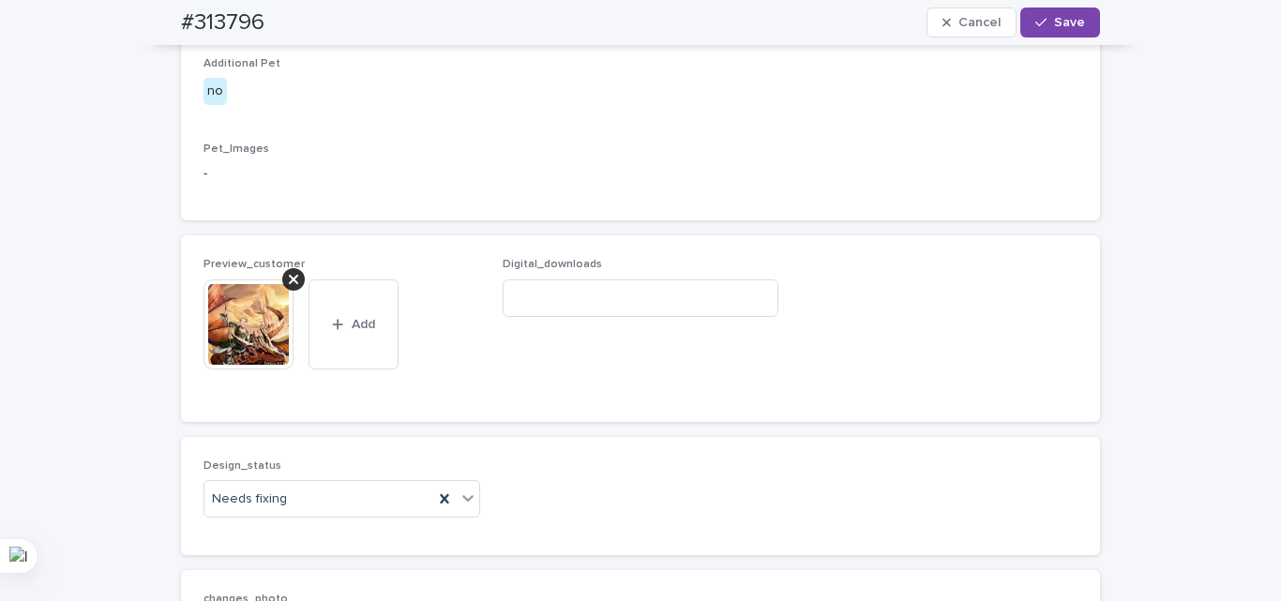
scroll to position [1219, 0]
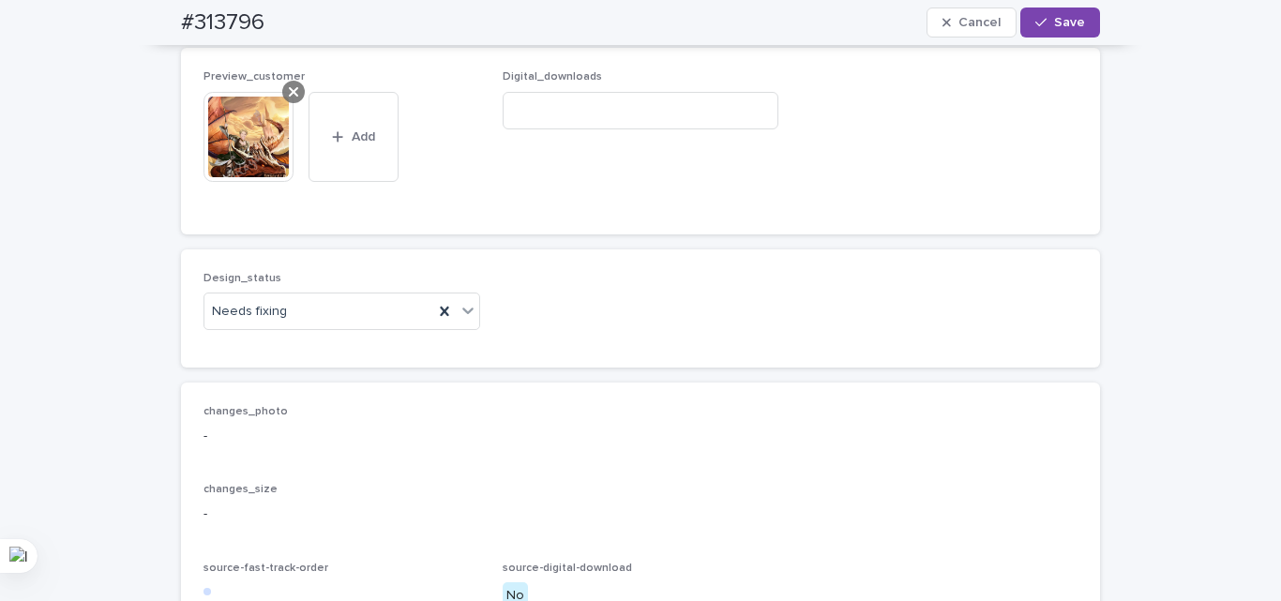
click at [282, 103] on div at bounding box center [293, 92] width 23 height 23
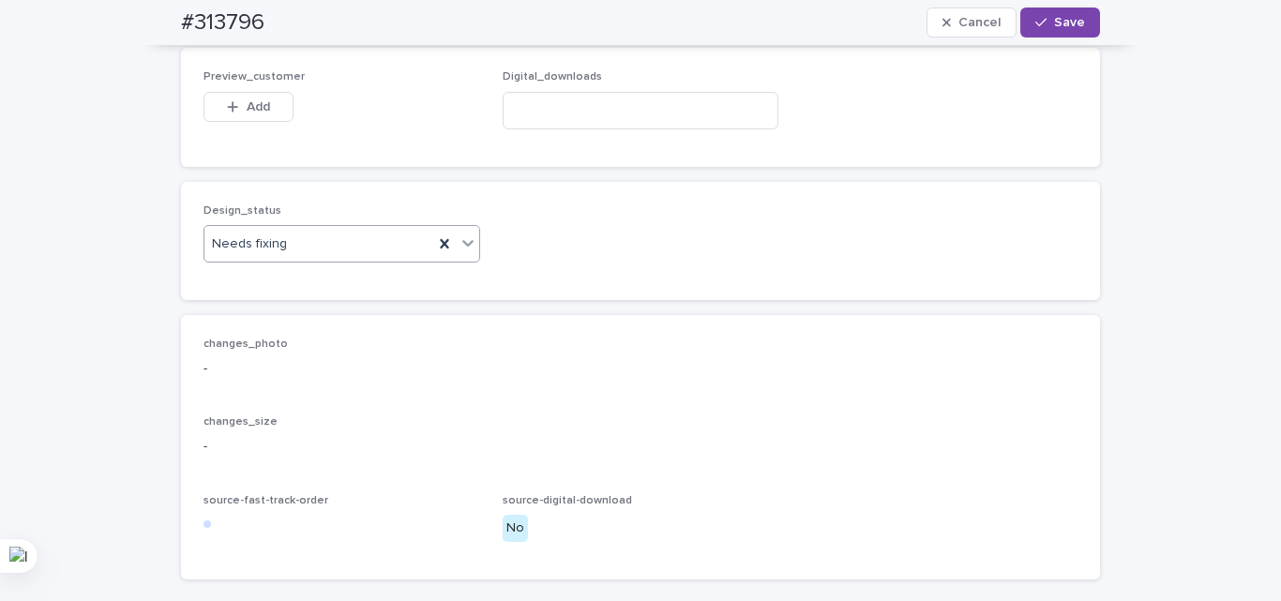
click at [289, 252] on input "text" at bounding box center [290, 244] width 2 height 16
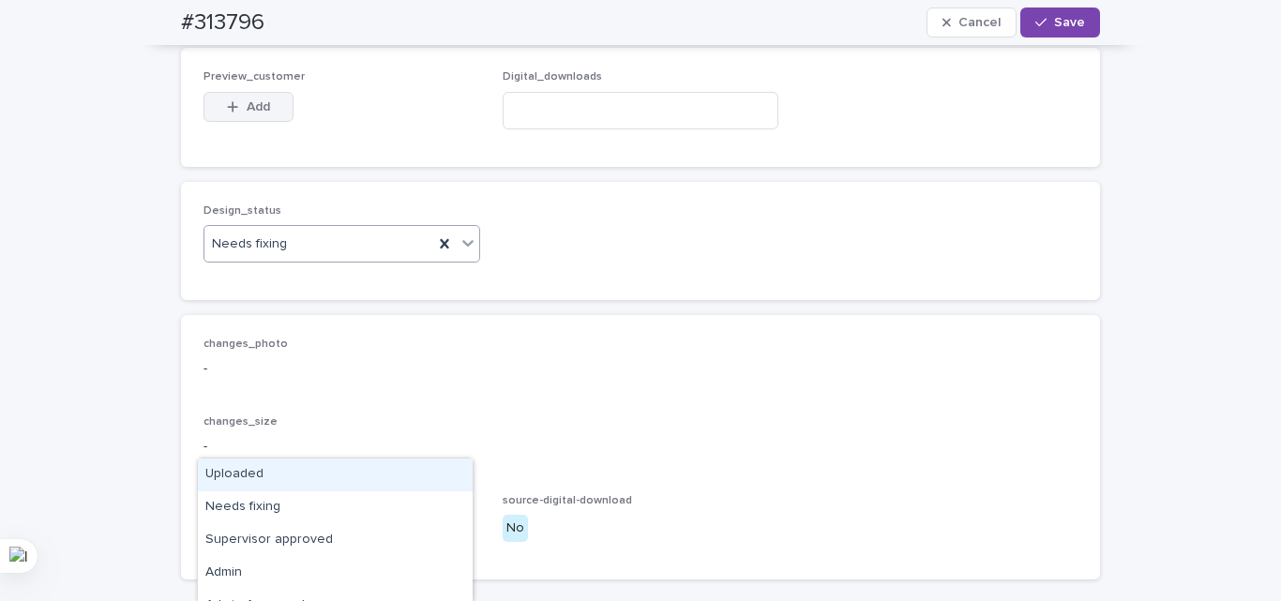
drag, startPoint x: 261, startPoint y: 483, endPoint x: 263, endPoint y: 301, distance: 181.9
click at [261, 482] on div "Uploaded" at bounding box center [335, 475] width 275 height 33
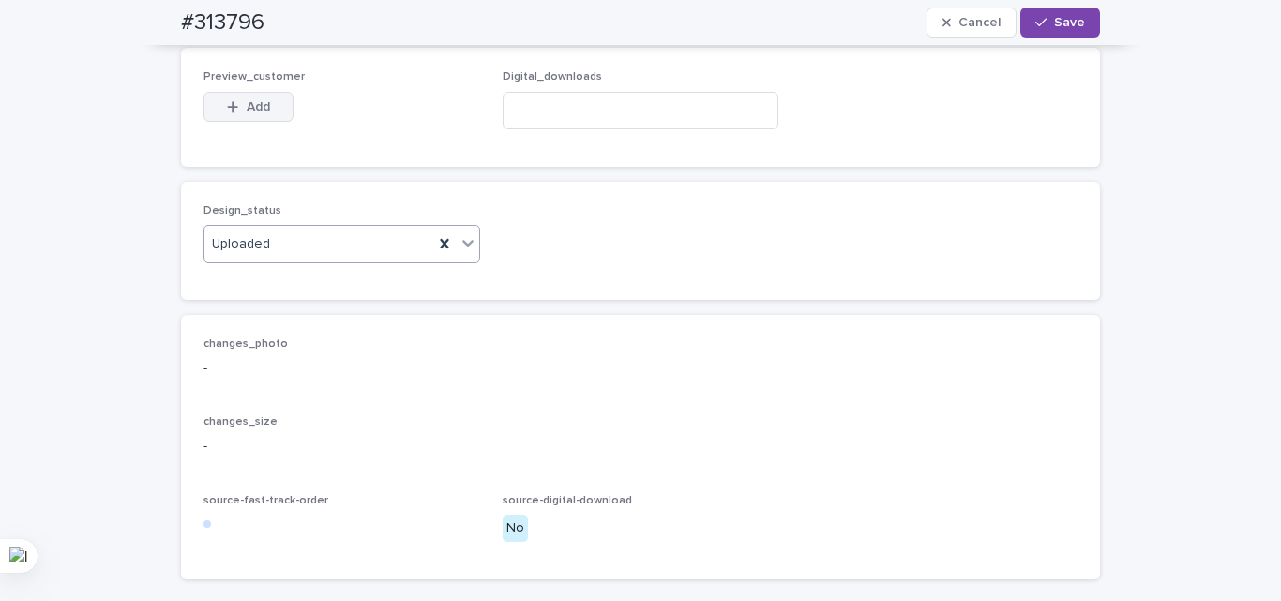
click at [247, 113] on span "Add" at bounding box center [258, 106] width 23 height 13
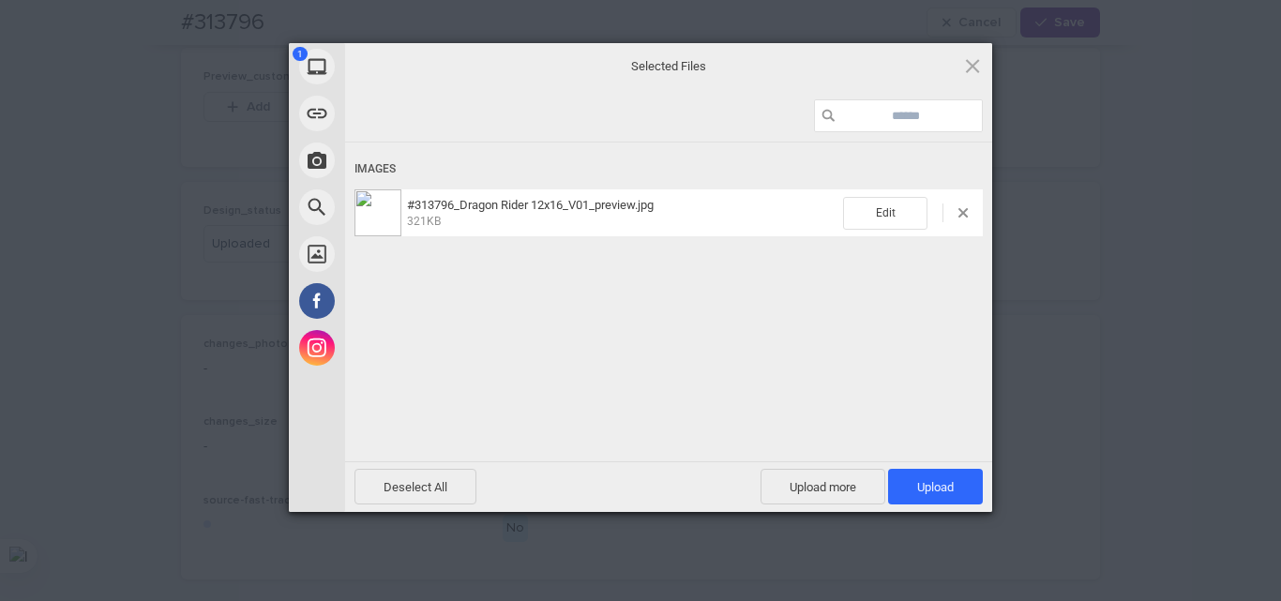
drag, startPoint x: 963, startPoint y: 489, endPoint x: 909, endPoint y: 401, distance: 102.8
click at [963, 488] on span "Upload 1" at bounding box center [935, 487] width 95 height 36
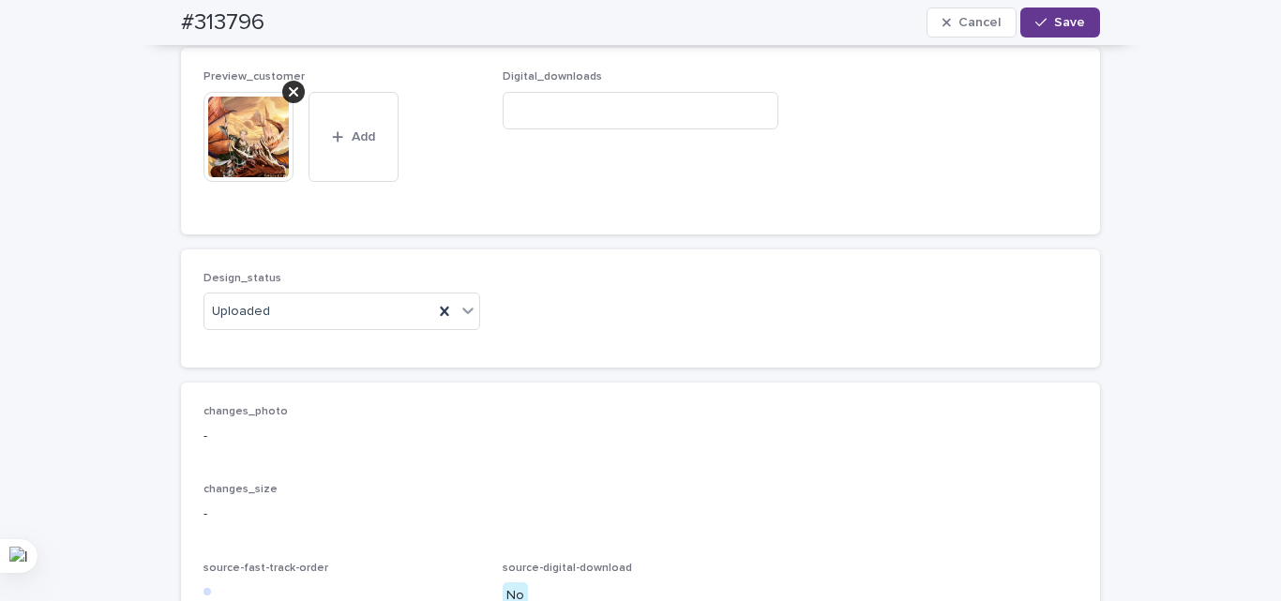
drag, startPoint x: 1065, startPoint y: 16, endPoint x: 1052, endPoint y: 21, distance: 13.9
click at [1063, 16] on span "Save" at bounding box center [1069, 22] width 31 height 13
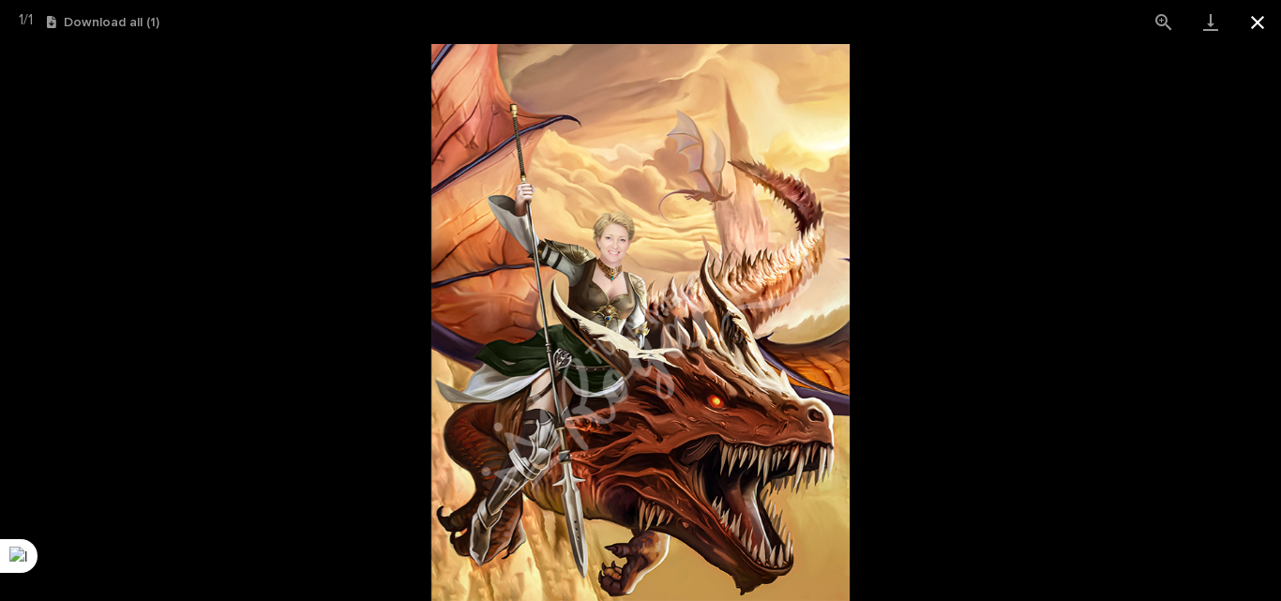
click at [1264, 23] on button "Close gallery" at bounding box center [1257, 22] width 47 height 44
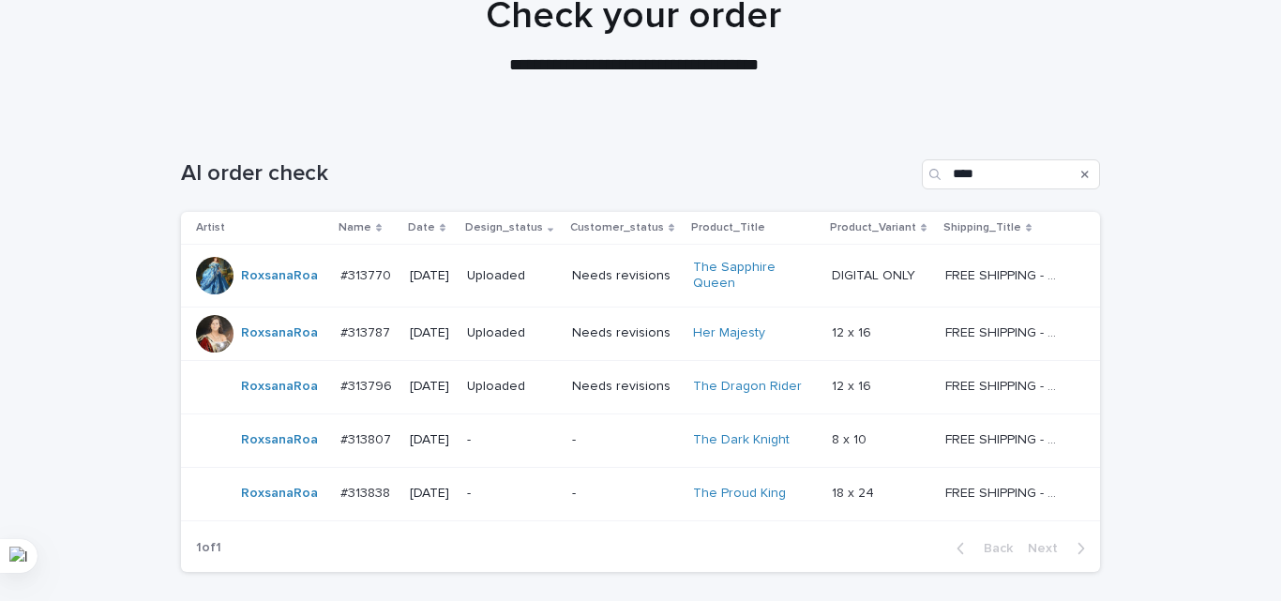
scroll to position [305, 0]
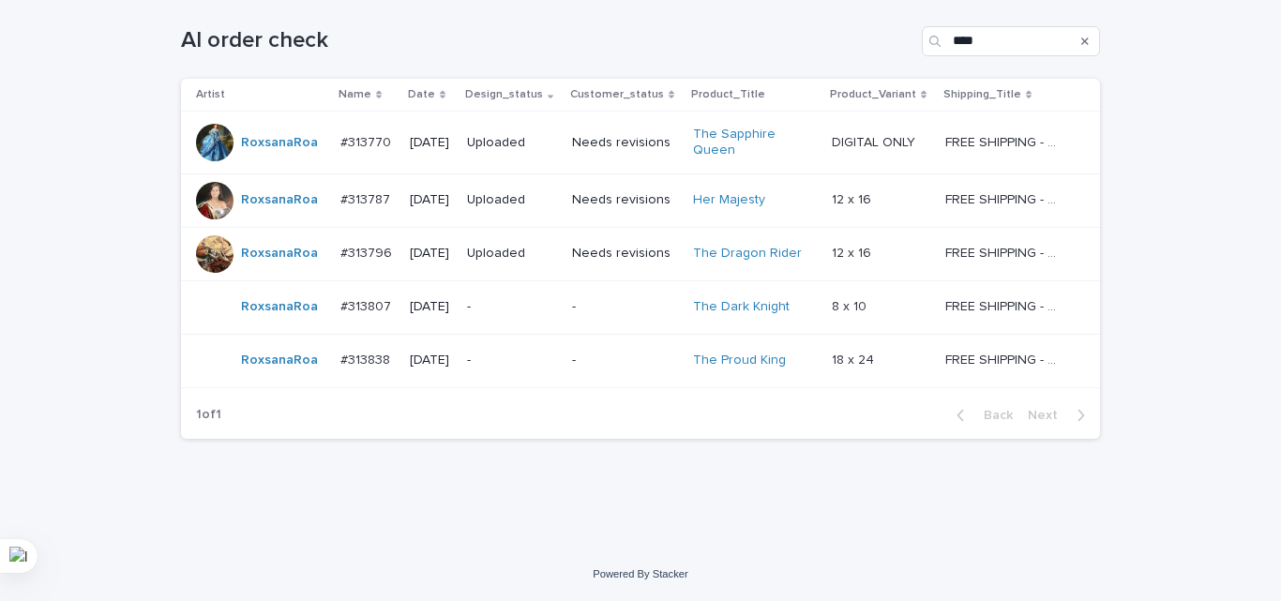
click at [492, 309] on p "-" at bounding box center [512, 307] width 90 height 16
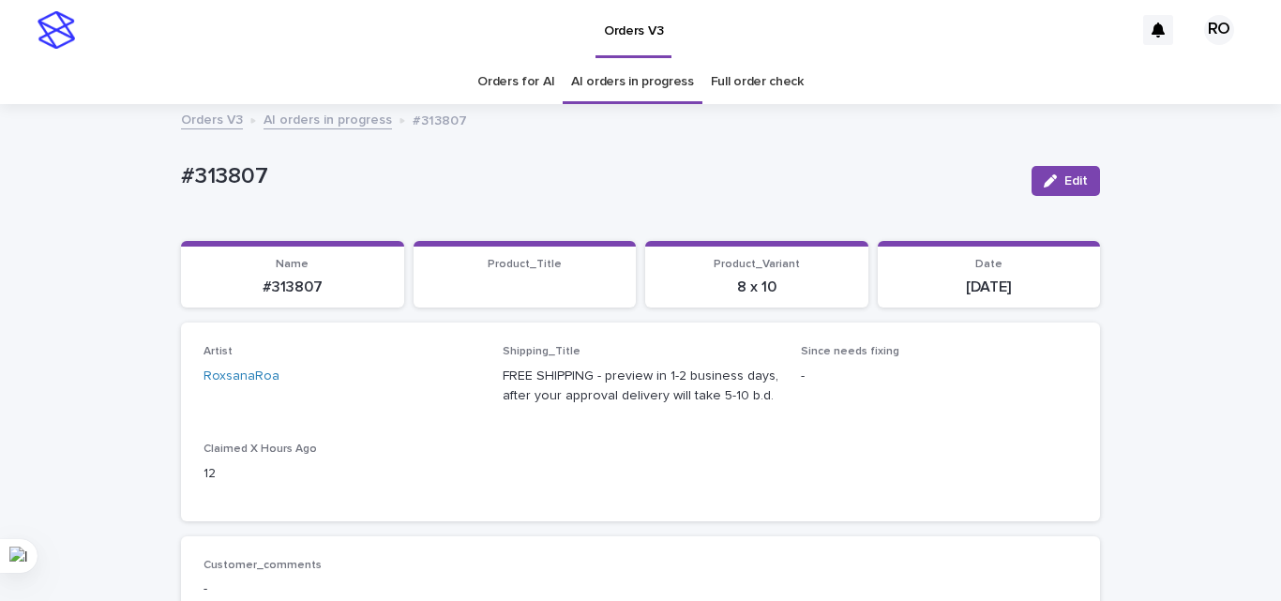
click at [226, 173] on p "#313807" at bounding box center [599, 176] width 836 height 27
copy p "313807"
click at [978, 291] on p "[DATE]" at bounding box center [989, 288] width 201 height 18
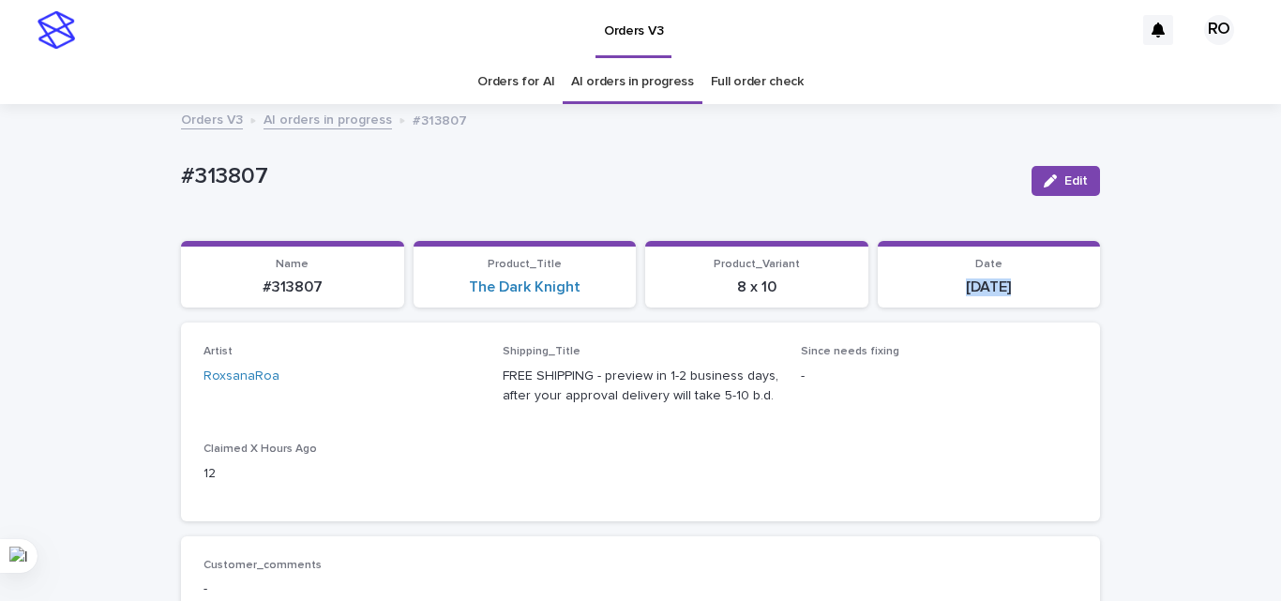
click at [978, 291] on p "[DATE]" at bounding box center [989, 288] width 201 height 18
copy div "[DATE] Loading... Saving…"
click at [636, 326] on div "Artist [PERSON_NAME] Shipping_Title FREE SHIPPING - preview in 1-2 business day…" at bounding box center [640, 422] width 919 height 198
click at [618, 298] on section "Product_Title The Dark Knight" at bounding box center [525, 275] width 223 height 68
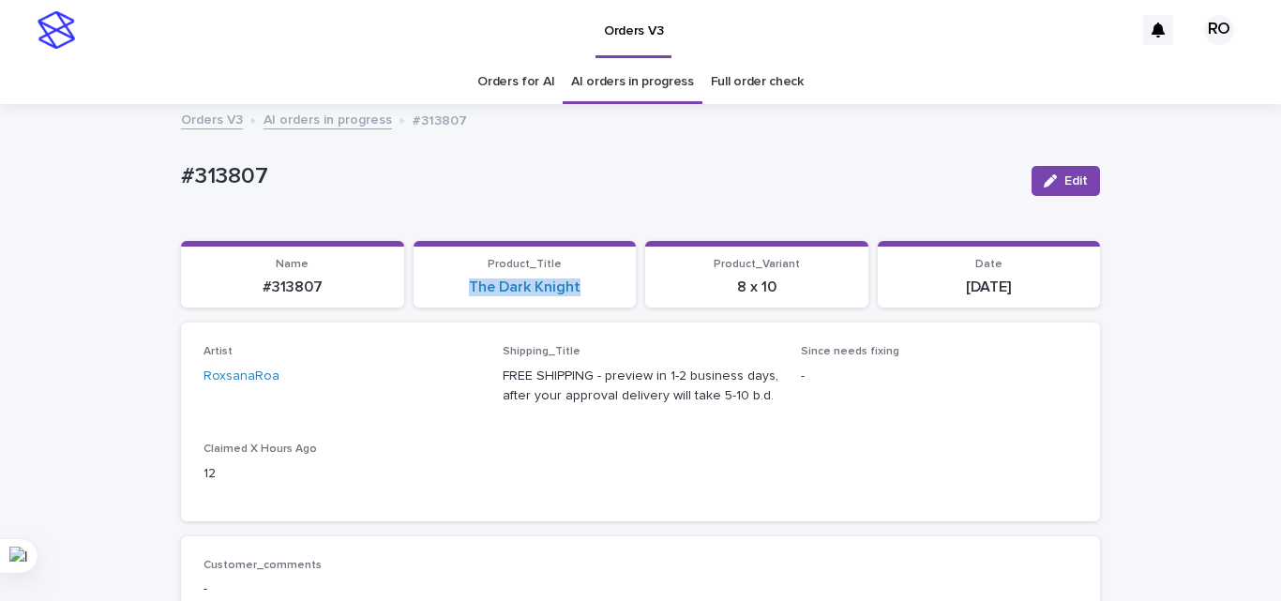
click at [618, 298] on section "Product_Title The Dark Knight" at bounding box center [525, 275] width 223 height 68
copy link "The Dark Knight"
click at [944, 489] on div "Artist [PERSON_NAME] Shipping_Title FREE SHIPPING - preview in 1-2 business day…" at bounding box center [640, 421] width 874 height 153
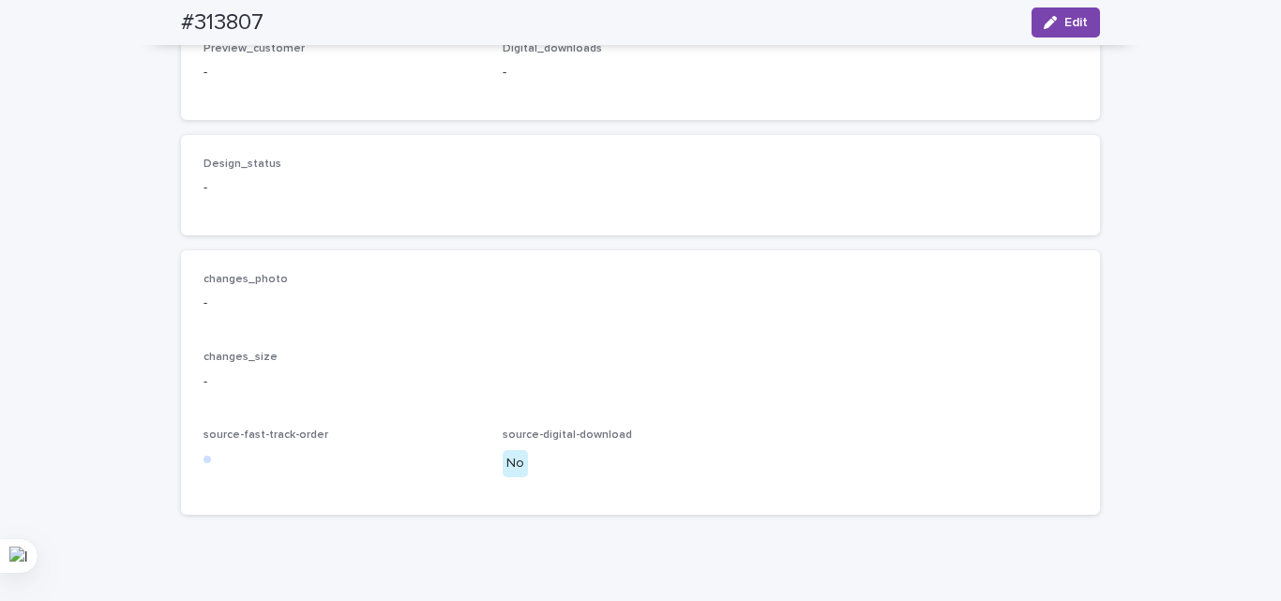
scroll to position [1219, 0]
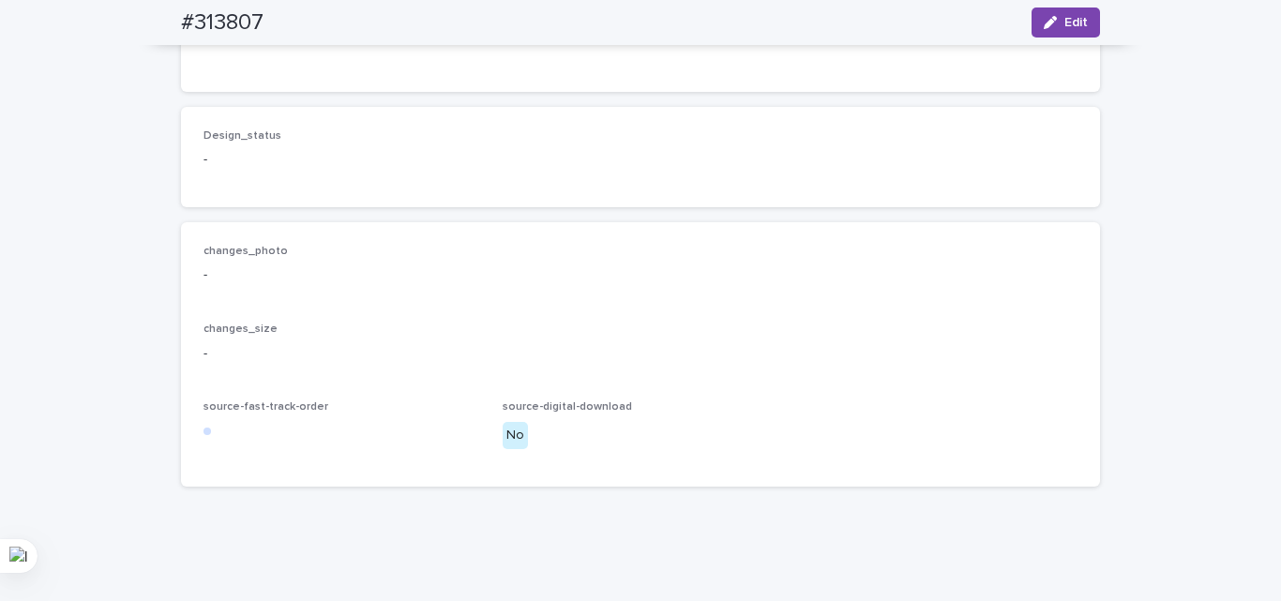
click at [207, 25] on h2 "#313807" at bounding box center [222, 22] width 83 height 27
copy div "#313807 Edit"
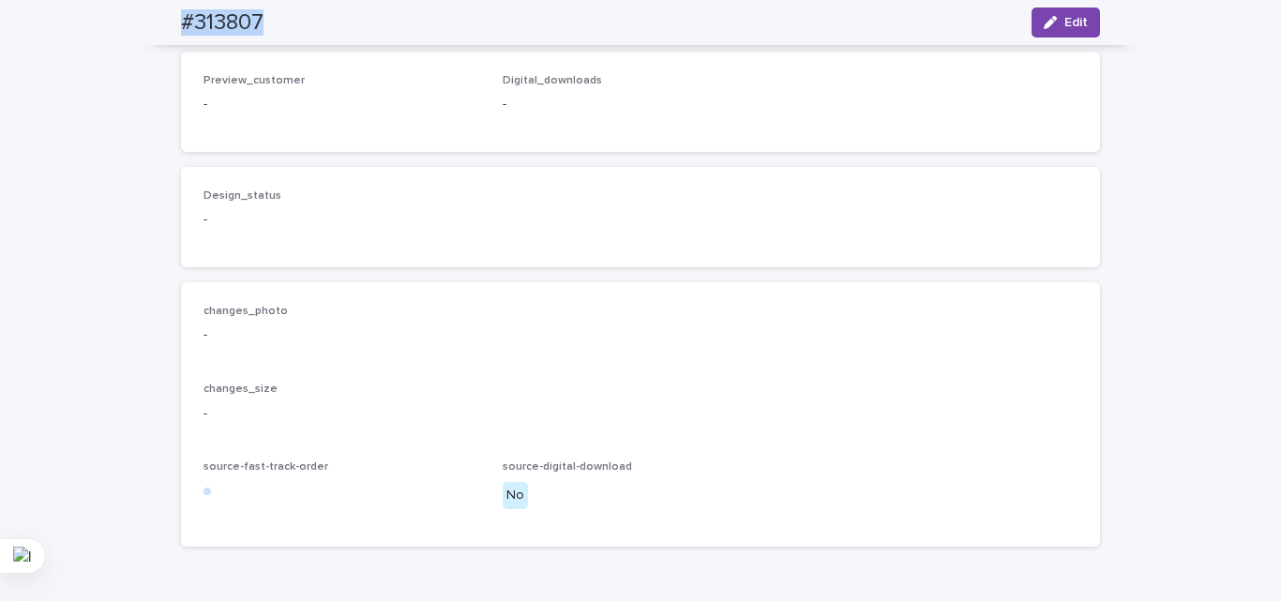
scroll to position [1383, 0]
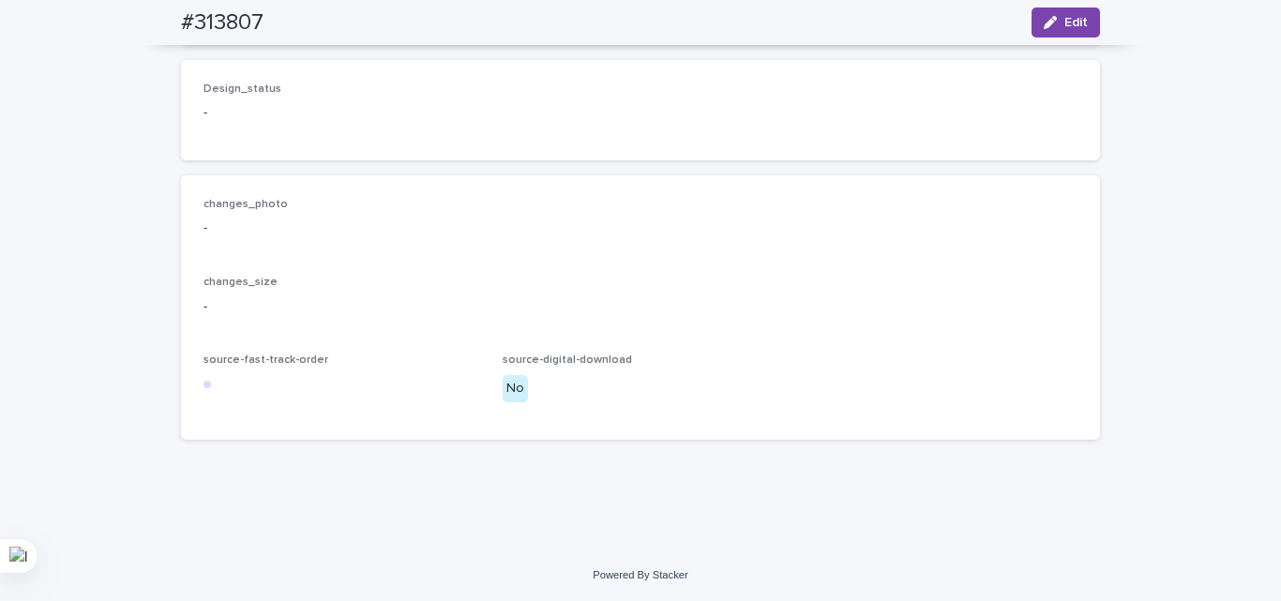
click at [951, 128] on div "Design_status -" at bounding box center [640, 110] width 874 height 55
click at [1072, 11] on button "Edit" at bounding box center [1066, 23] width 68 height 30
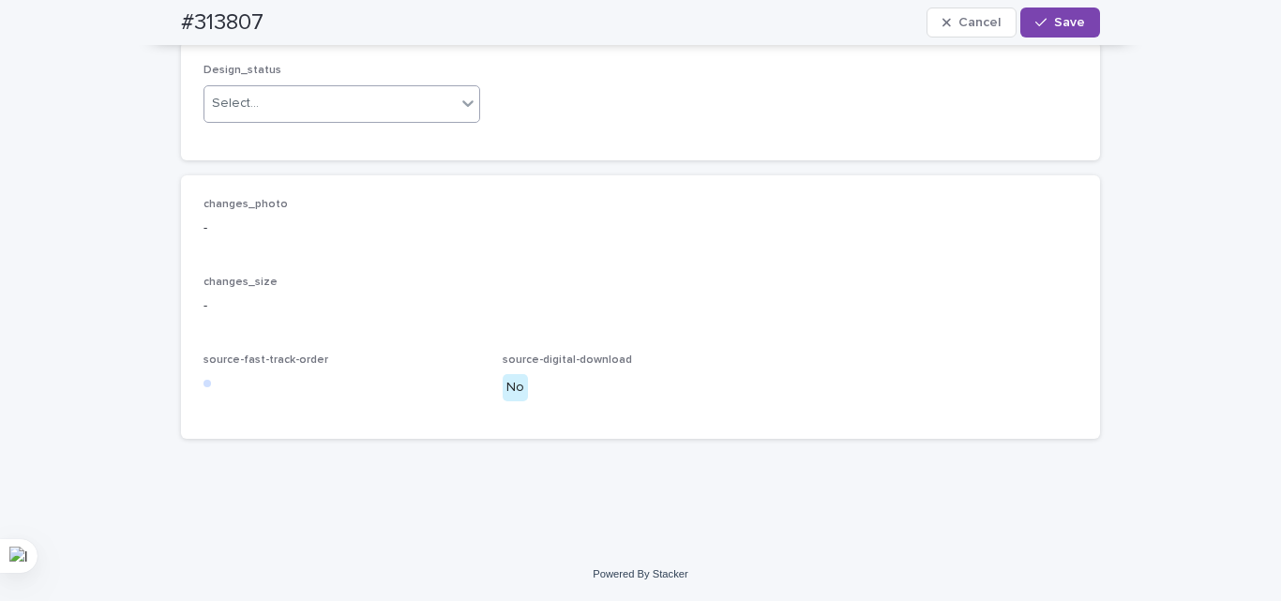
click at [325, 119] on div "Select..." at bounding box center [329, 103] width 251 height 31
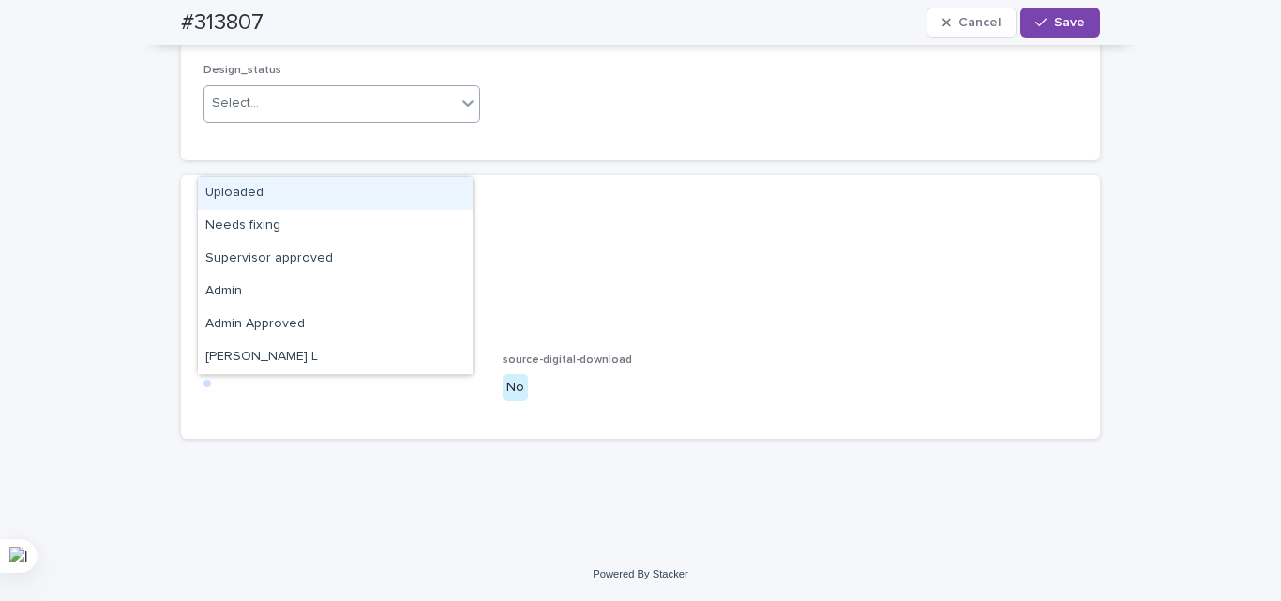
click at [273, 187] on div "Uploaded" at bounding box center [335, 193] width 275 height 33
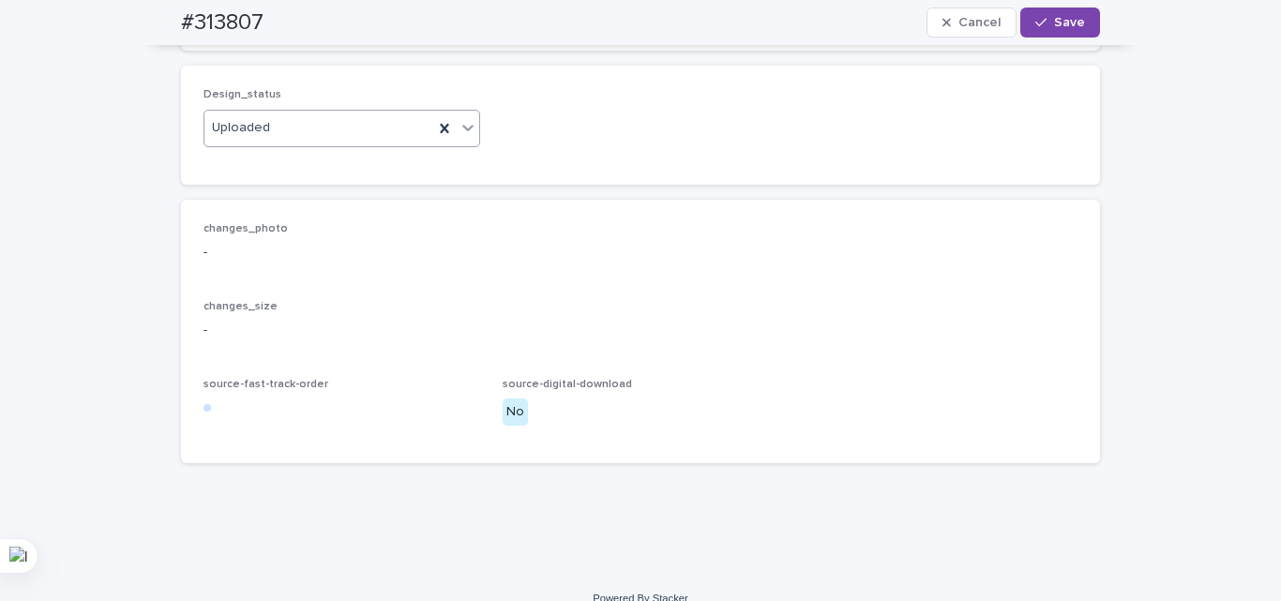
scroll to position [1102, 0]
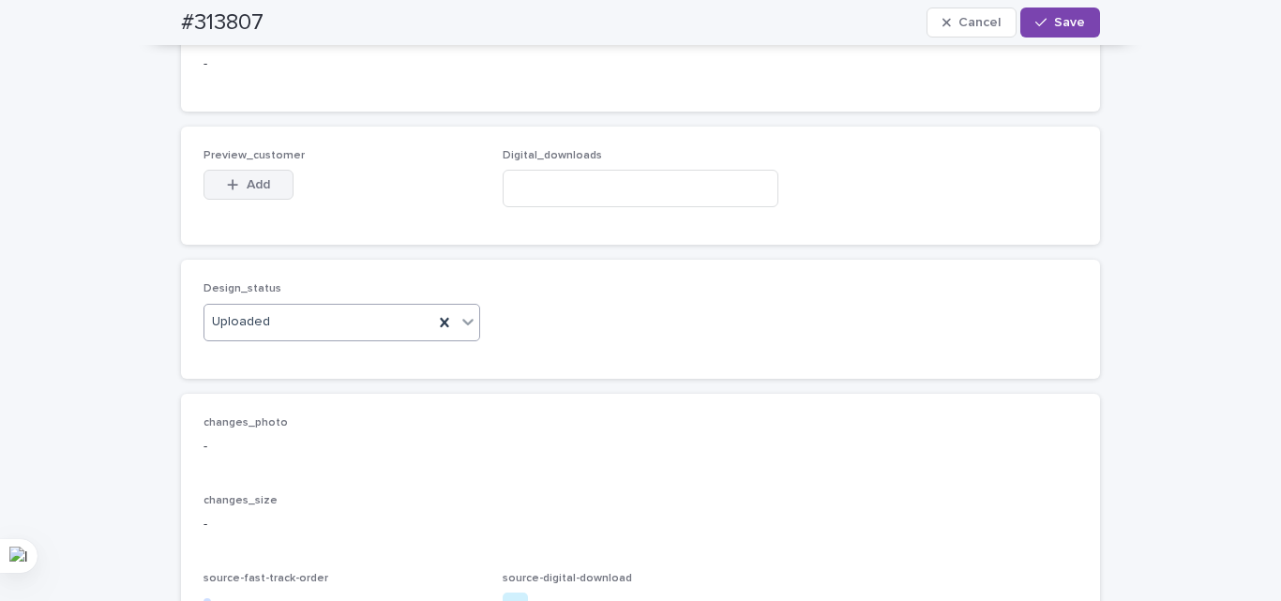
click at [248, 191] on span "Add" at bounding box center [258, 184] width 23 height 13
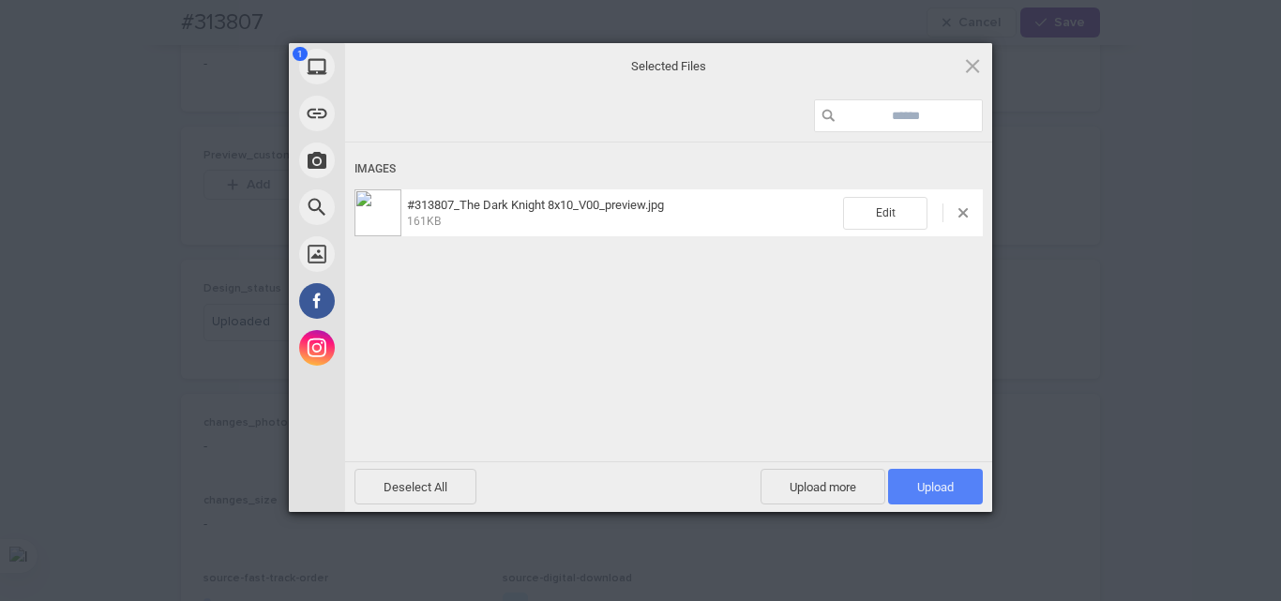
click at [934, 486] on span "Upload 1" at bounding box center [935, 487] width 37 height 14
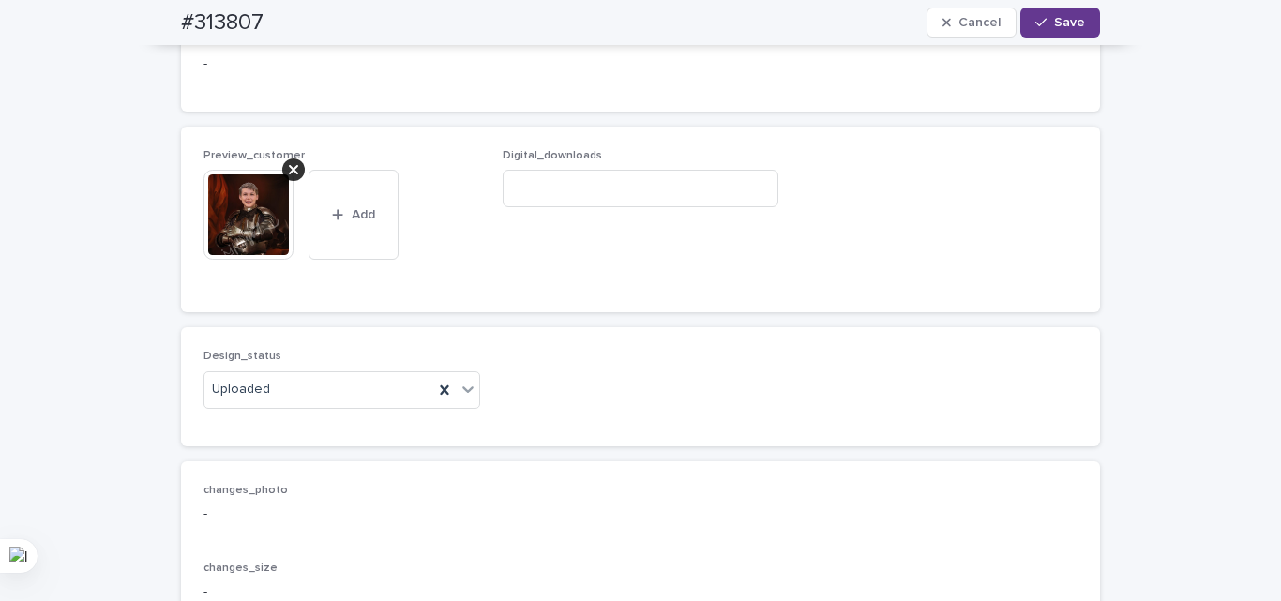
click at [1057, 28] on span "Save" at bounding box center [1069, 22] width 31 height 13
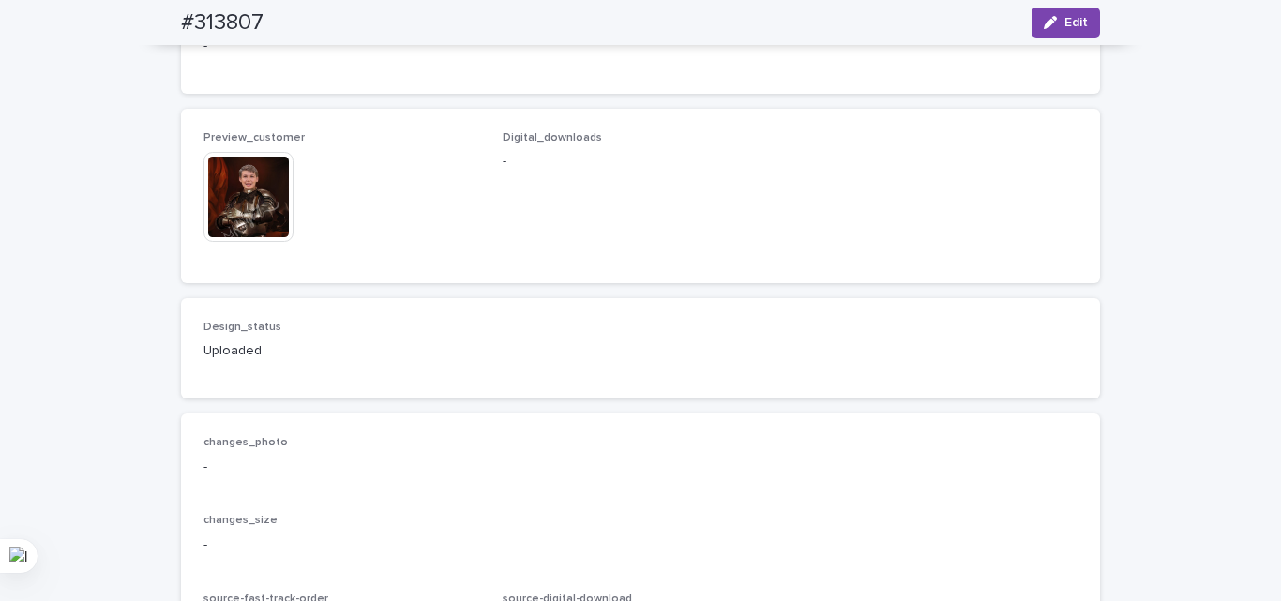
click at [616, 399] on div "Design_status Uploaded" at bounding box center [640, 348] width 919 height 100
drag, startPoint x: 610, startPoint y: 415, endPoint x: 586, endPoint y: 390, distance: 35.1
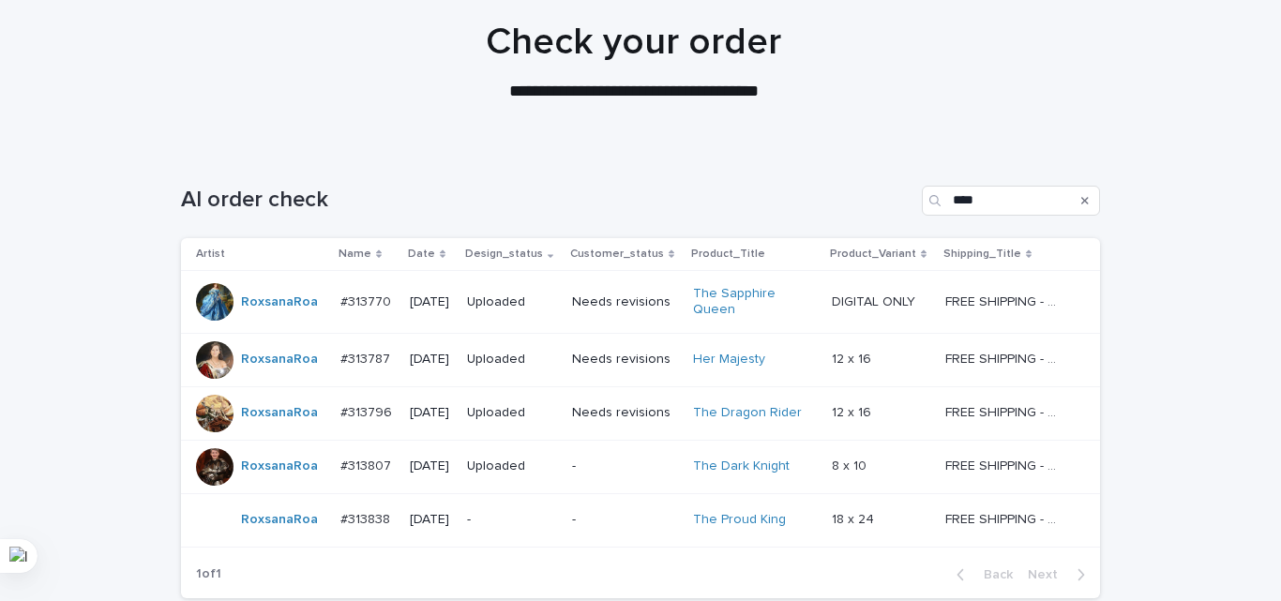
scroll to position [305, 0]
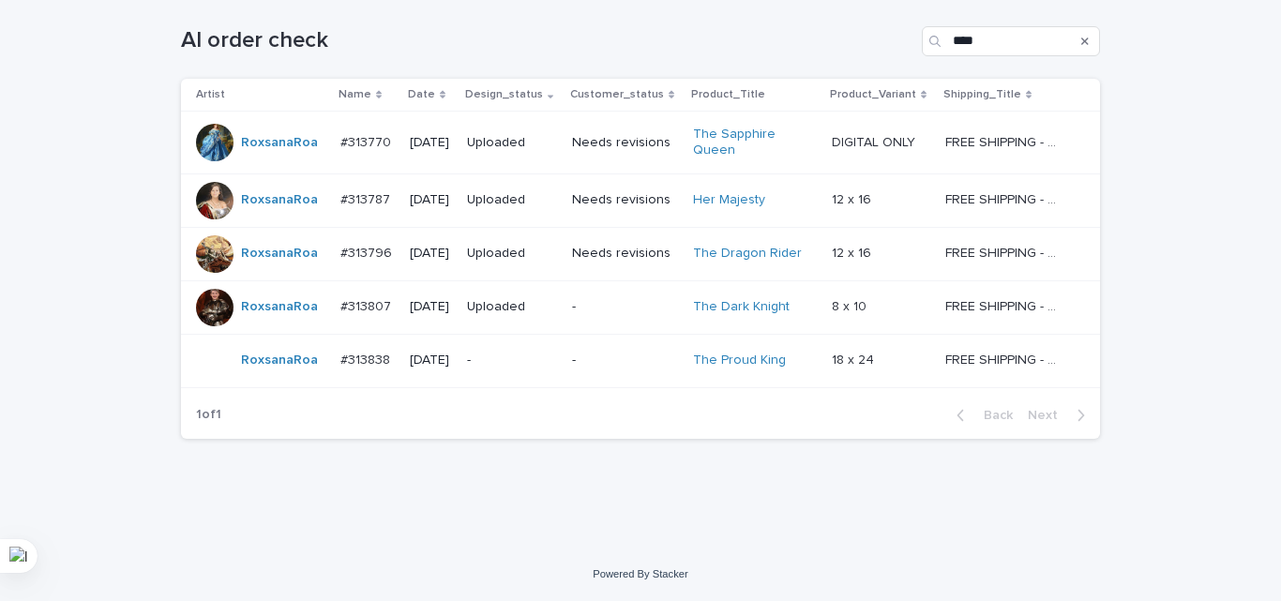
click at [575, 368] on td "-" at bounding box center [625, 360] width 121 height 53
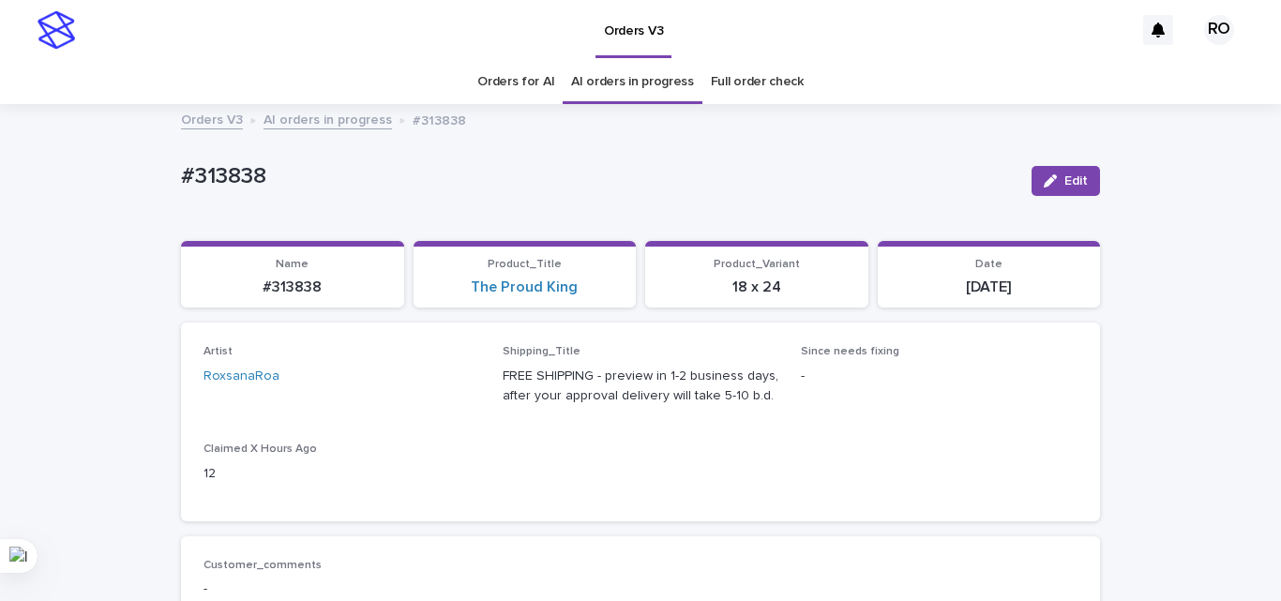
click at [229, 172] on p "#313838" at bounding box center [599, 176] width 836 height 27
copy p "313838"
click at [610, 294] on div "The Proud King" at bounding box center [525, 288] width 201 height 18
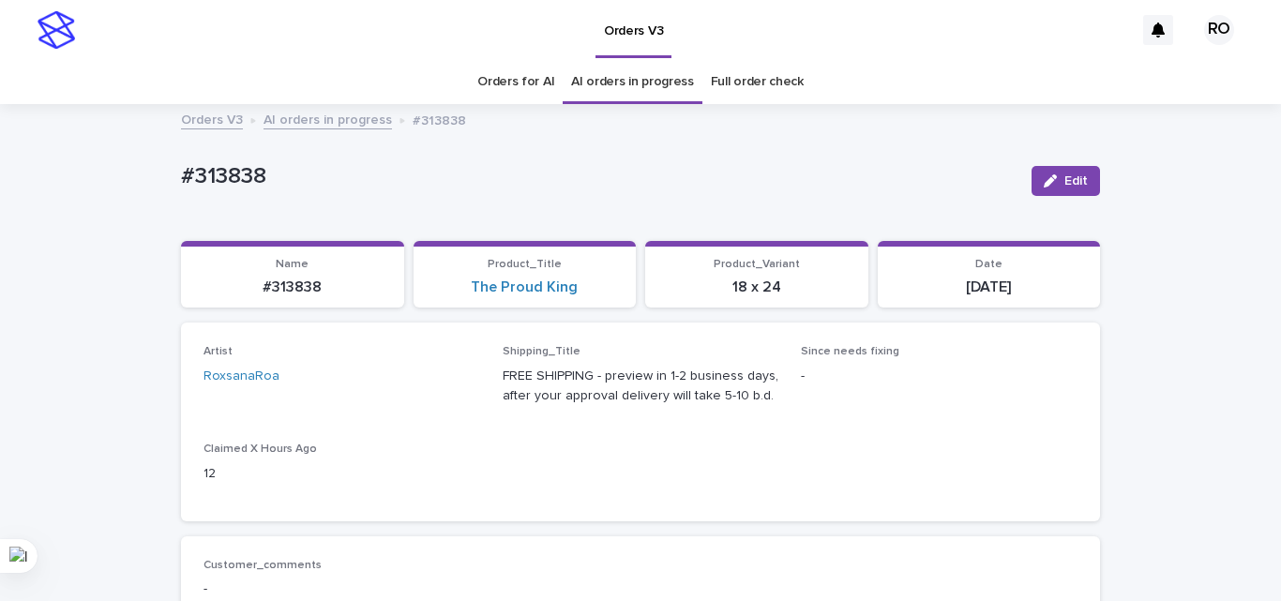
click at [610, 294] on div "The Proud King" at bounding box center [525, 288] width 201 height 18
click at [610, 293] on div "The Proud King" at bounding box center [525, 288] width 201 height 18
copy link "The Proud King"
click at [215, 180] on p "#313838" at bounding box center [599, 176] width 836 height 27
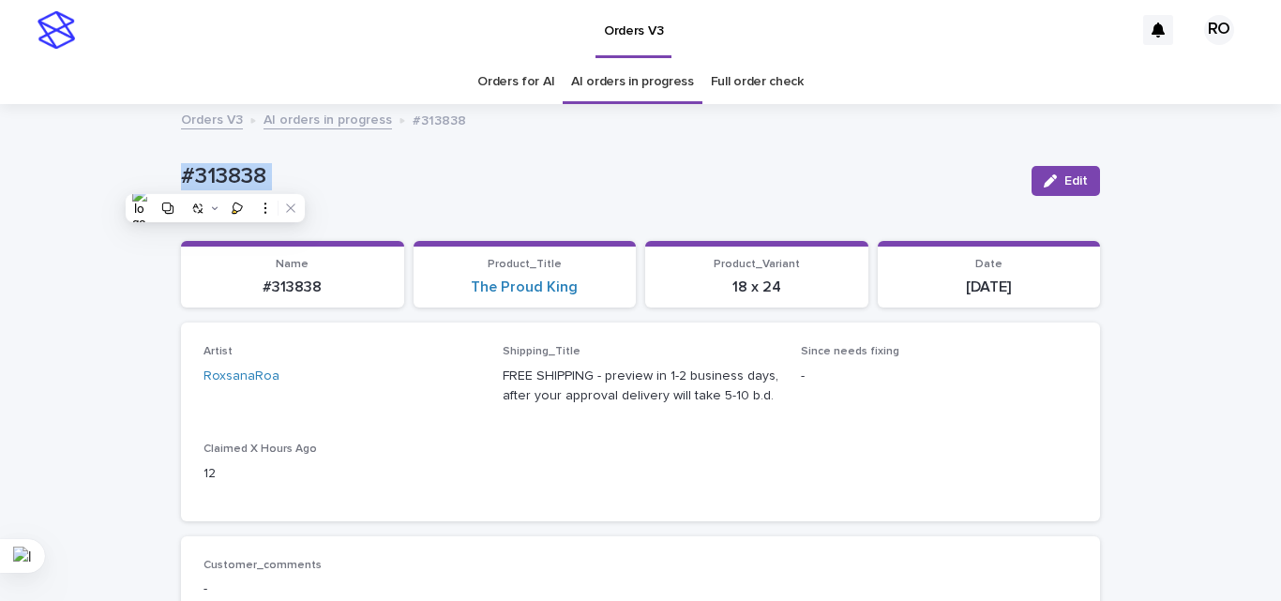
click at [215, 180] on p "#313838" at bounding box center [599, 176] width 836 height 27
copy div "#313838 Edit Sorry, there was an error saving your record. Please try again. Pl…"
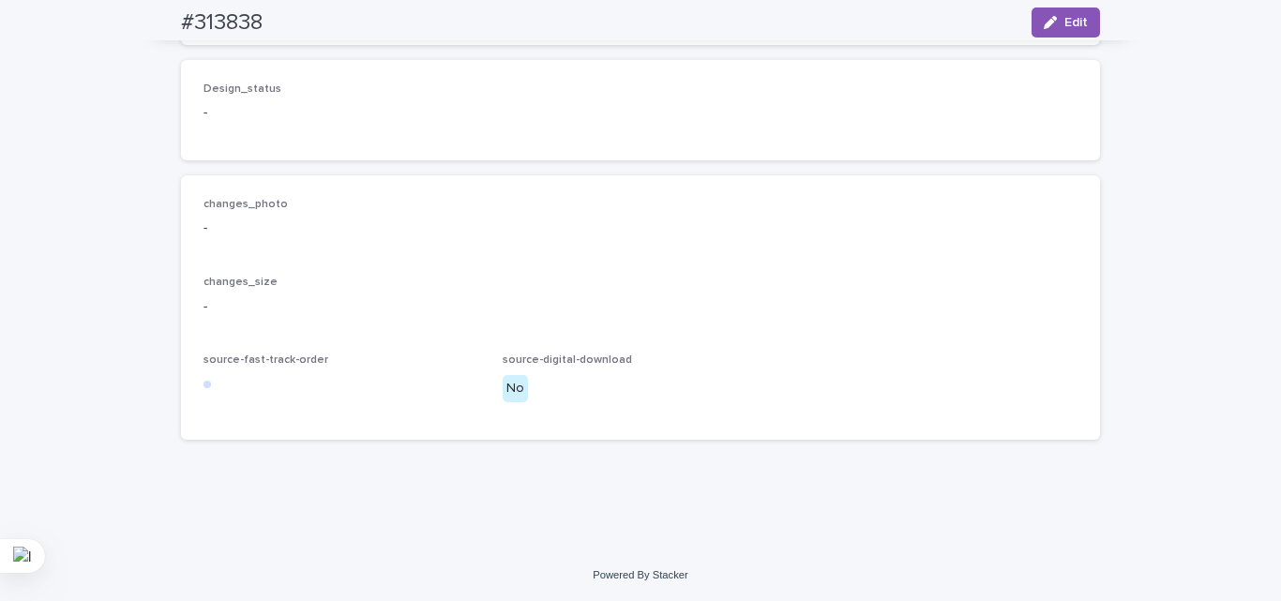
scroll to position [1363, 0]
drag, startPoint x: 807, startPoint y: 218, endPoint x: 965, endPoint y: 27, distance: 247.8
click at [807, 217] on div "-" at bounding box center [640, 226] width 874 height 23
click at [1064, 23] on span "Edit" at bounding box center [1075, 22] width 23 height 13
click at [328, 119] on div "Select..." at bounding box center [329, 103] width 251 height 31
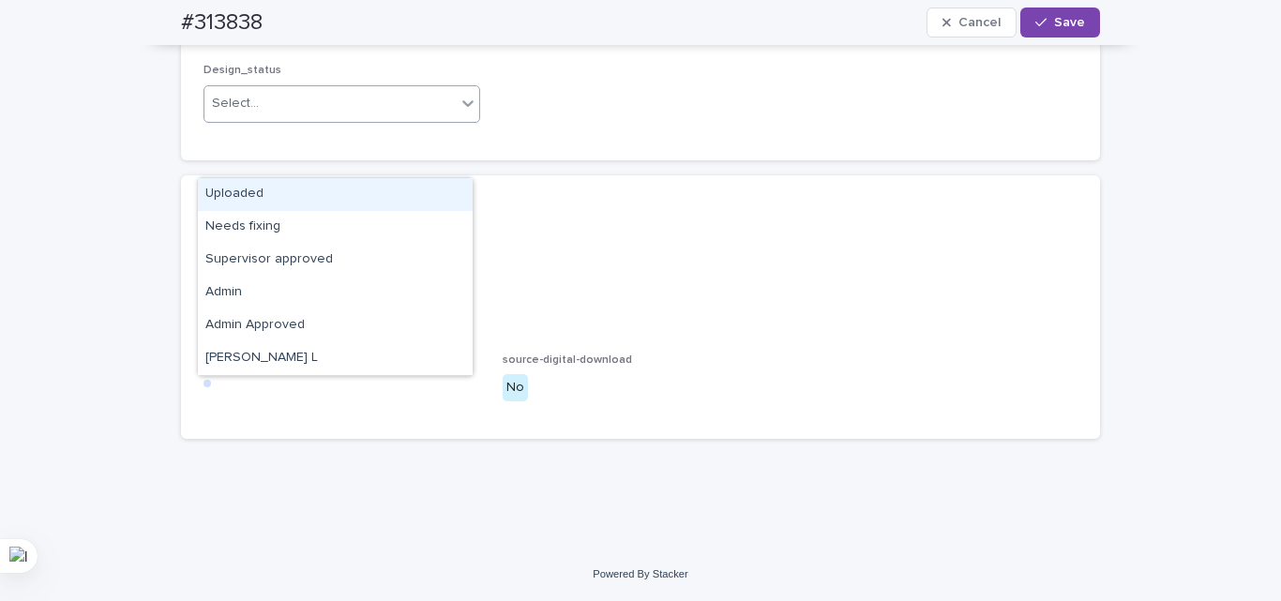
drag, startPoint x: 292, startPoint y: 188, endPoint x: 342, endPoint y: 236, distance: 69.7
click at [293, 188] on div "Uploaded" at bounding box center [335, 194] width 275 height 33
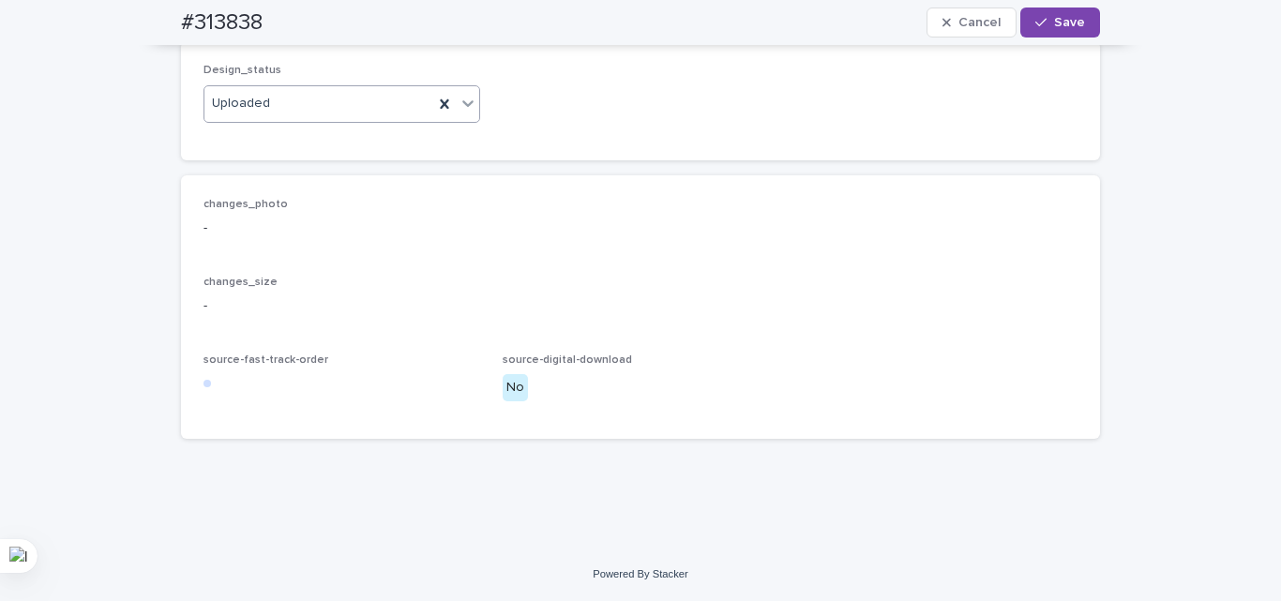
scroll to position [1176, 0]
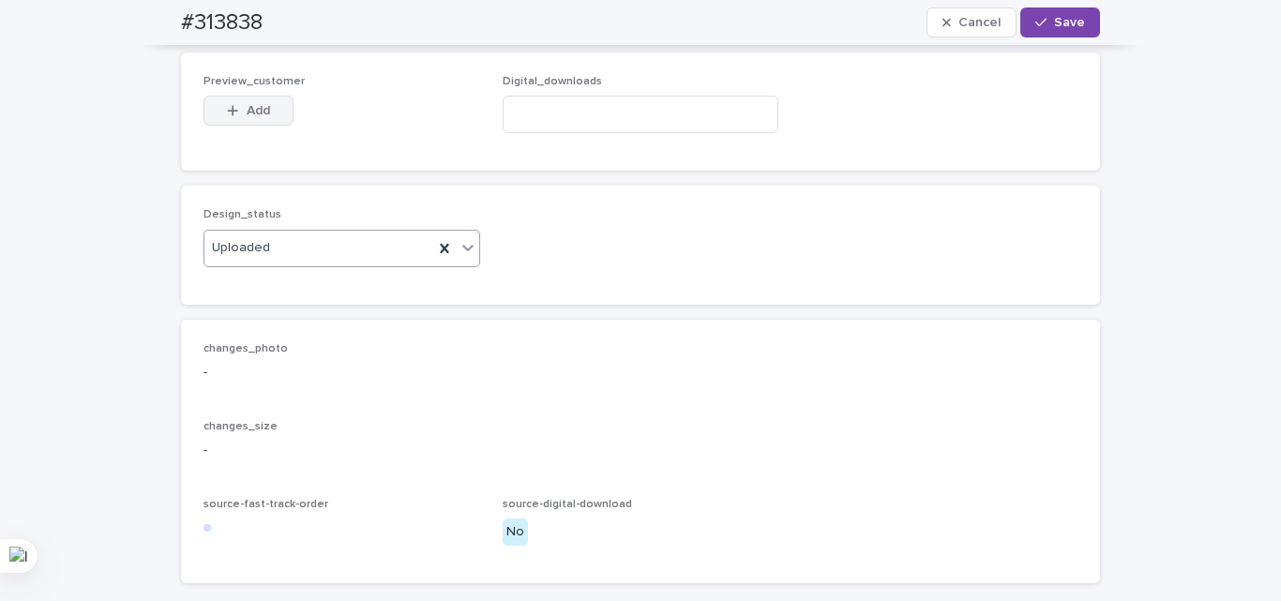
click at [250, 126] on button "Add" at bounding box center [248, 111] width 90 height 30
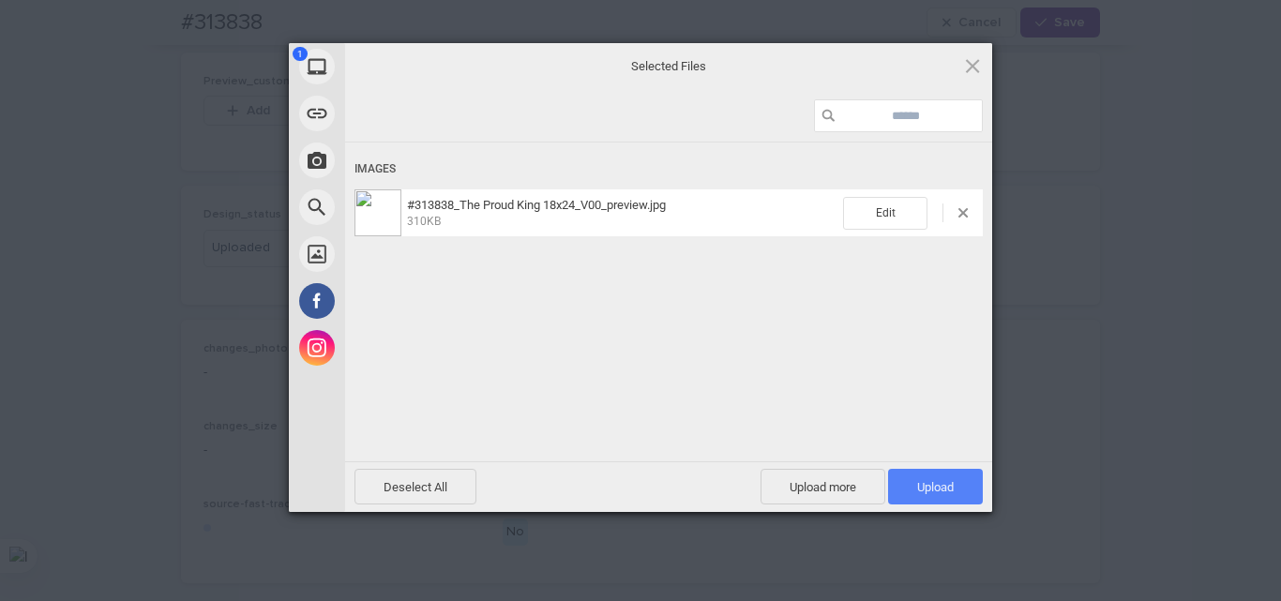
click at [956, 483] on span "Upload 1" at bounding box center [935, 487] width 95 height 36
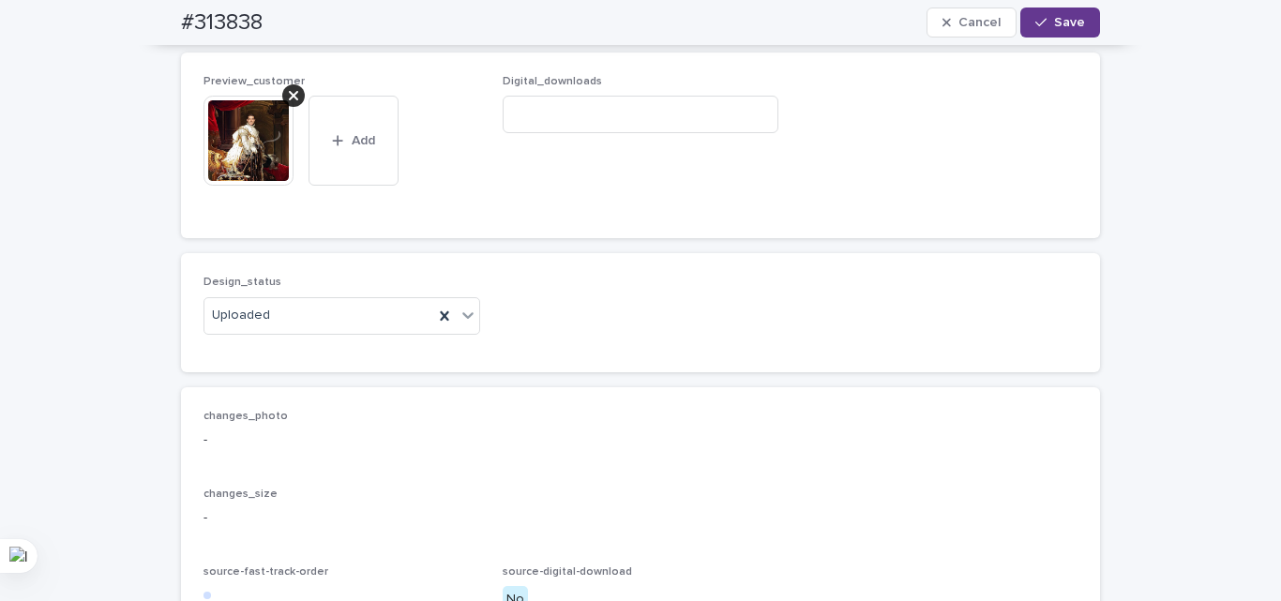
click at [1080, 19] on button "Save" at bounding box center [1060, 23] width 80 height 30
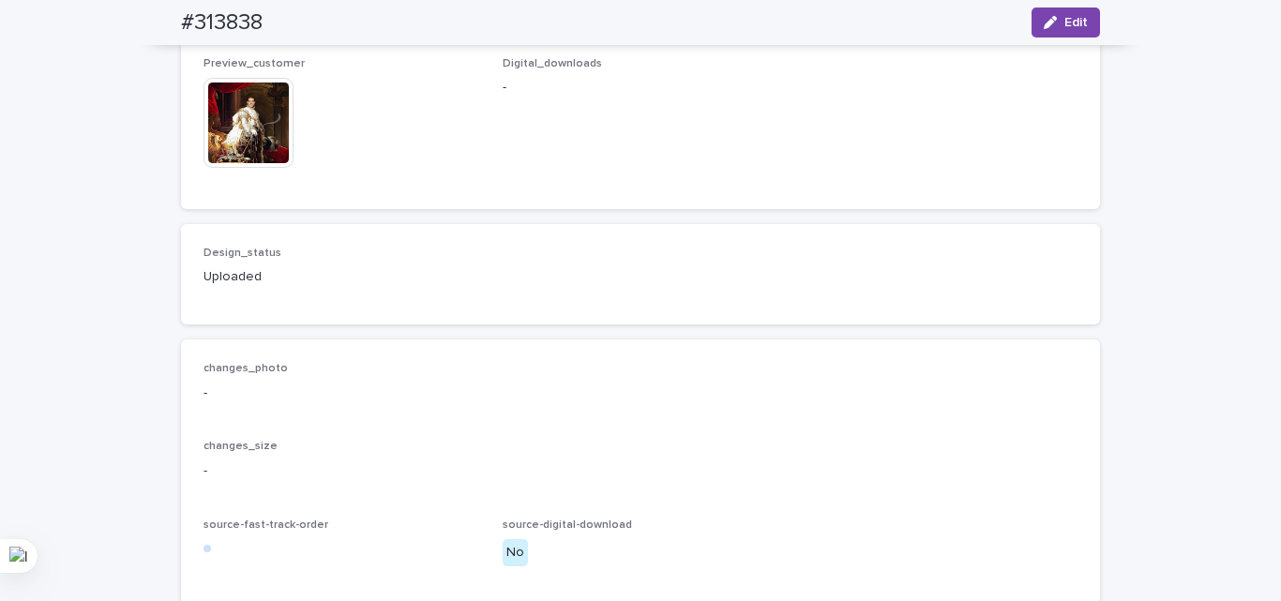
drag, startPoint x: 33, startPoint y: 342, endPoint x: 49, endPoint y: 334, distance: 18.0
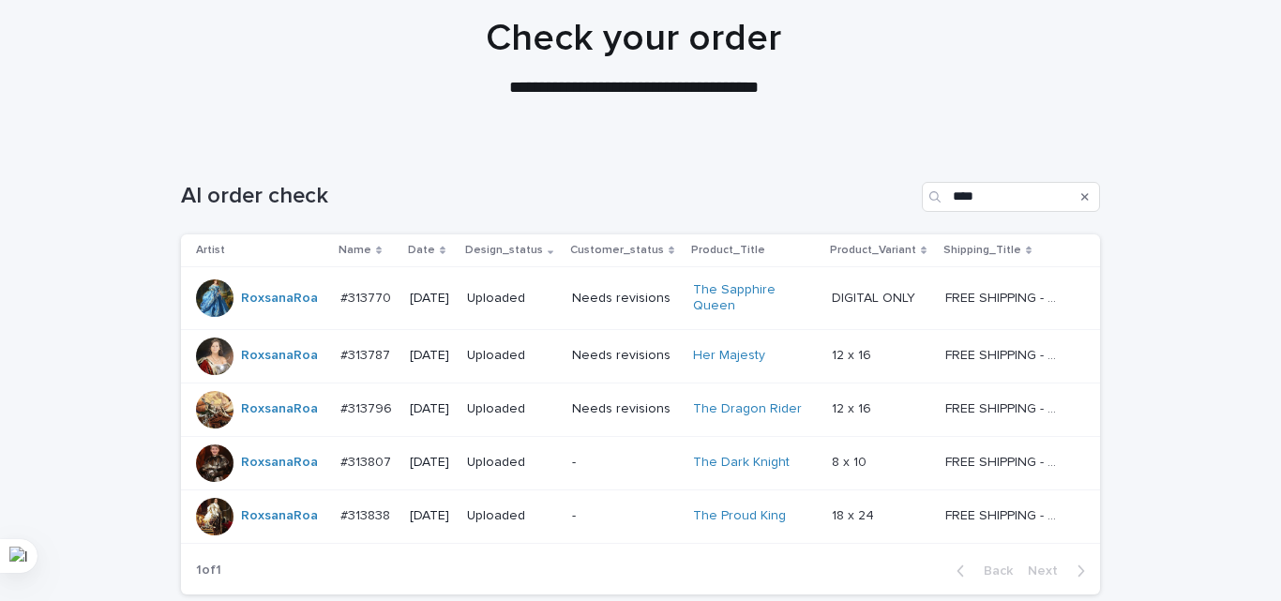
scroll to position [305, 0]
